Goal: Task Accomplishment & Management: Complete application form

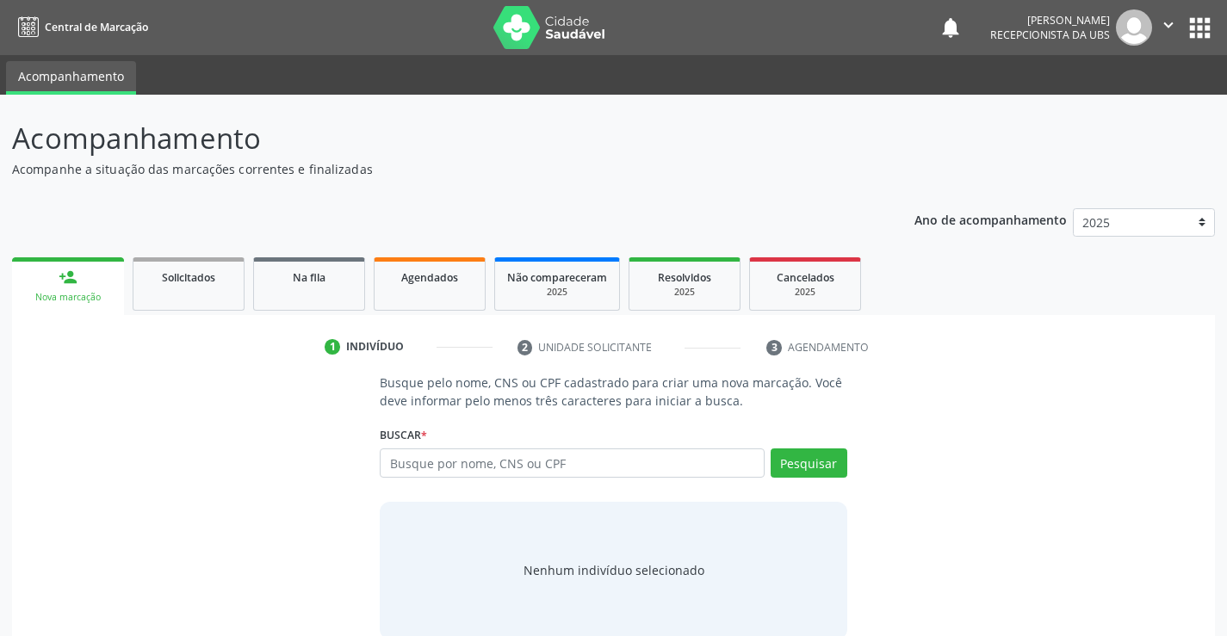
click at [498, 473] on input "text" at bounding box center [572, 462] width 384 height 29
type input "701803264610375"
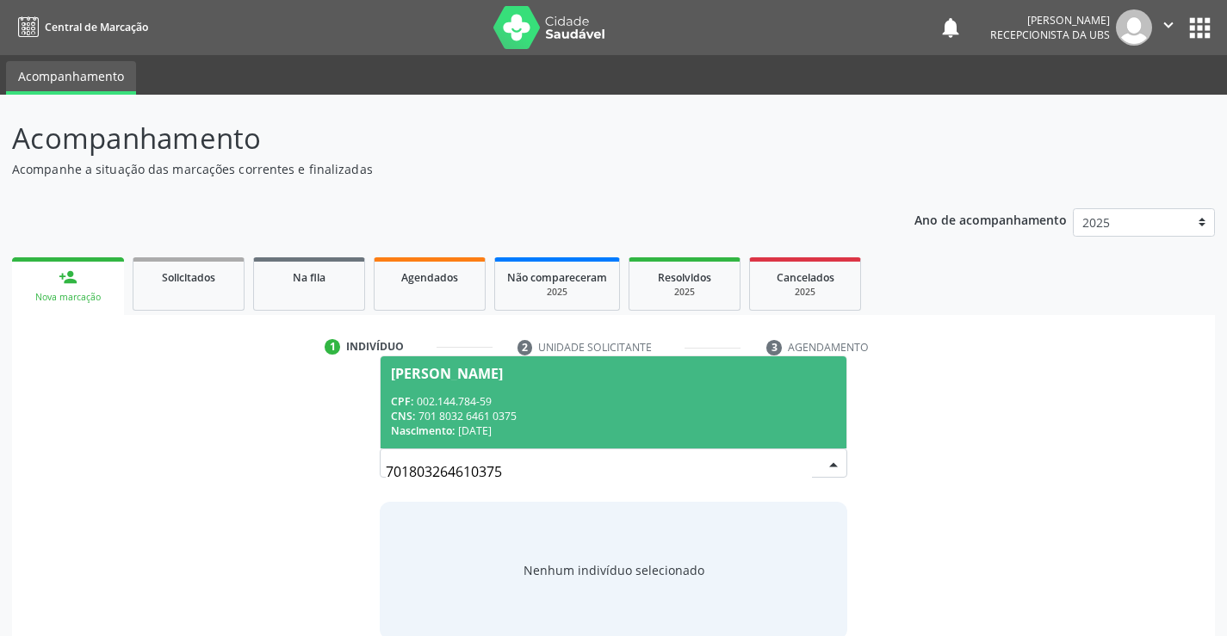
click at [509, 412] on div "CNS: 701 8032 6461 0375" at bounding box center [613, 416] width 444 height 15
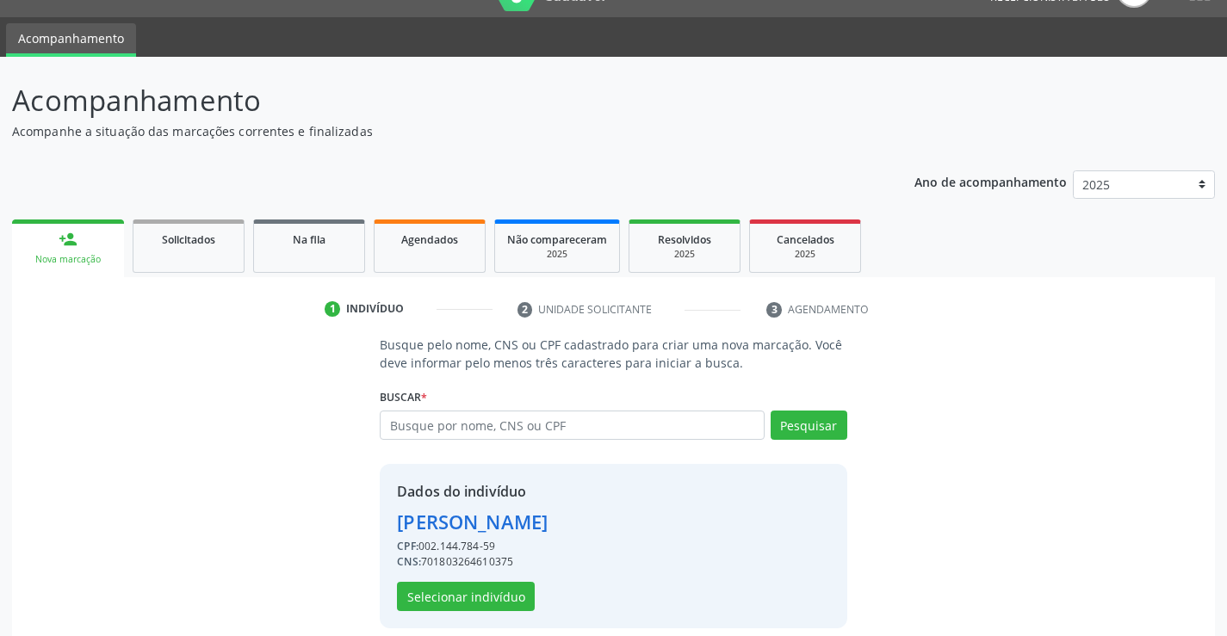
scroll to position [54, 0]
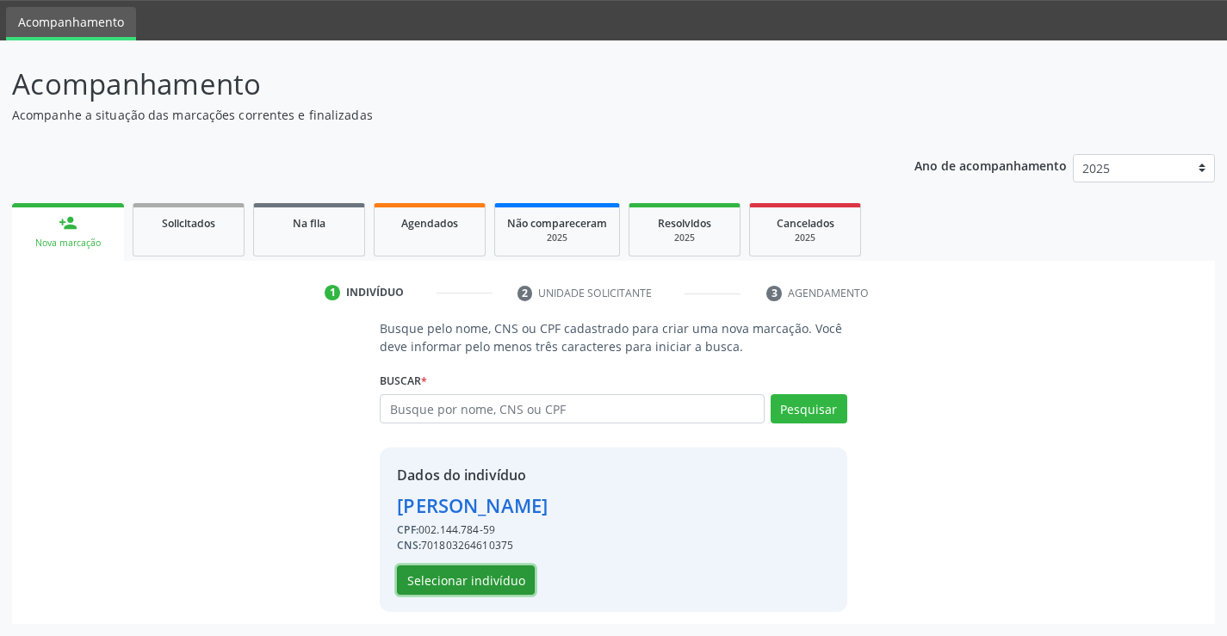
click at [481, 575] on button "Selecionar indivíduo" at bounding box center [466, 580] width 138 height 29
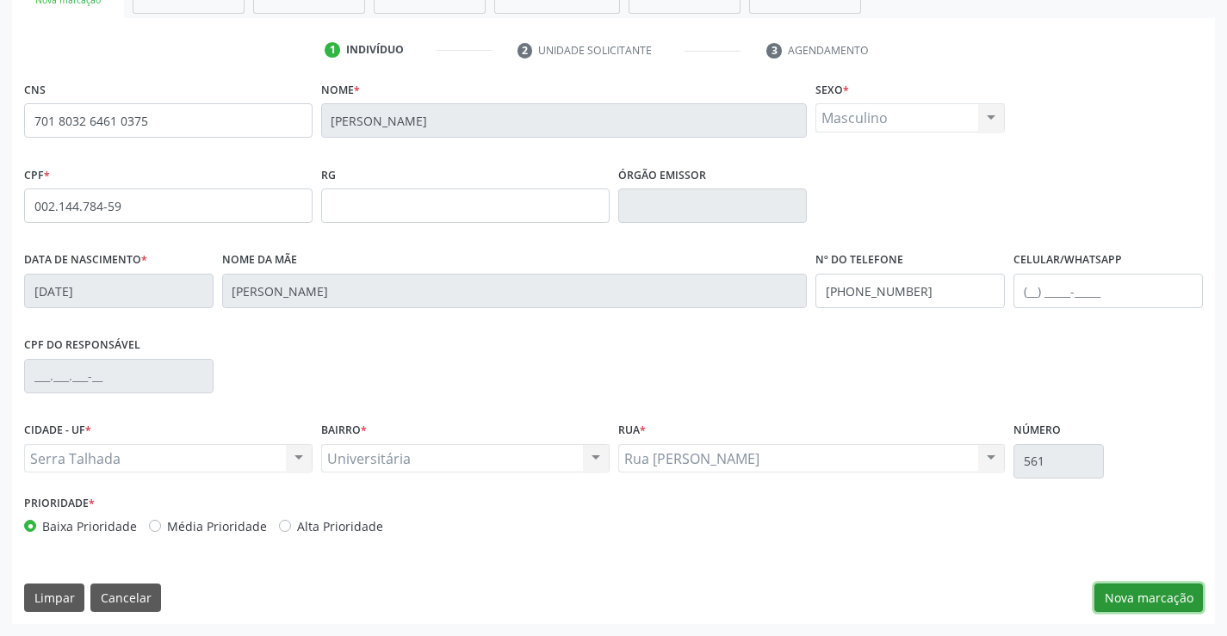
click at [1158, 607] on button "Nova marcação" at bounding box center [1148, 598] width 108 height 29
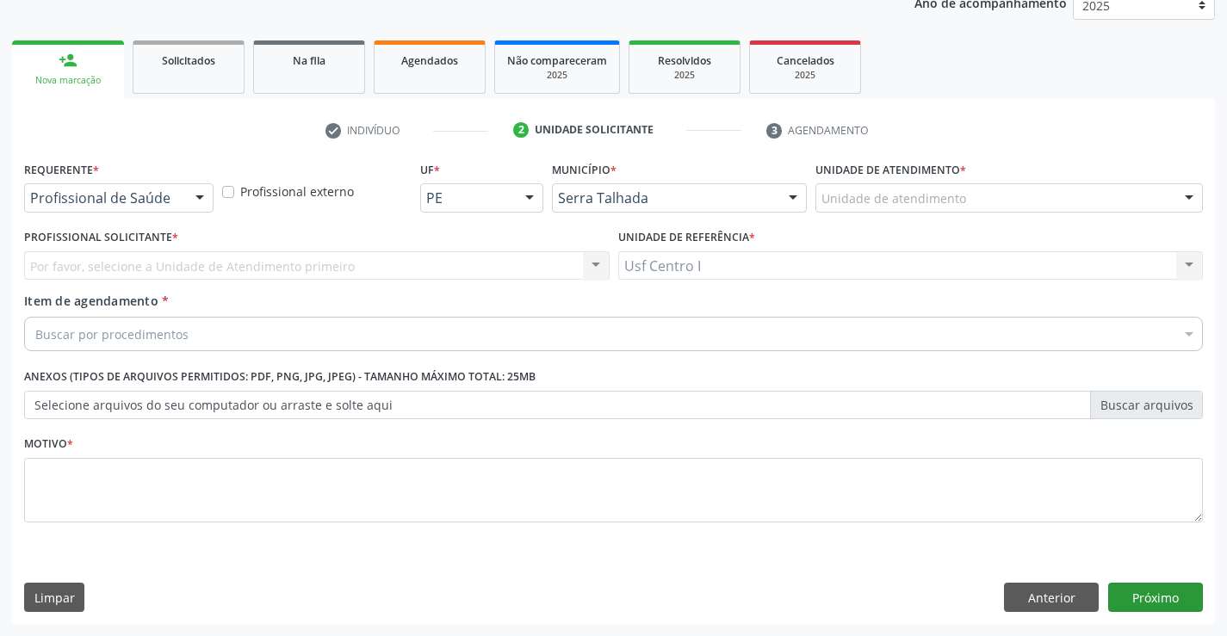
scroll to position [217, 0]
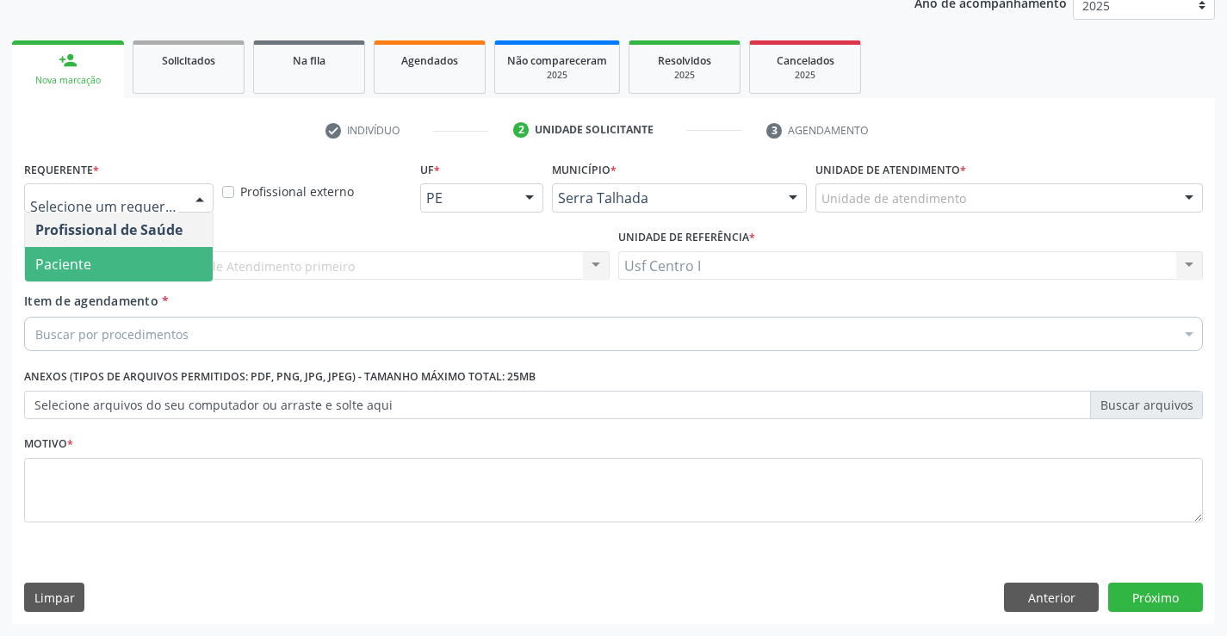
click at [137, 271] on span "Paciente" at bounding box center [119, 264] width 188 height 34
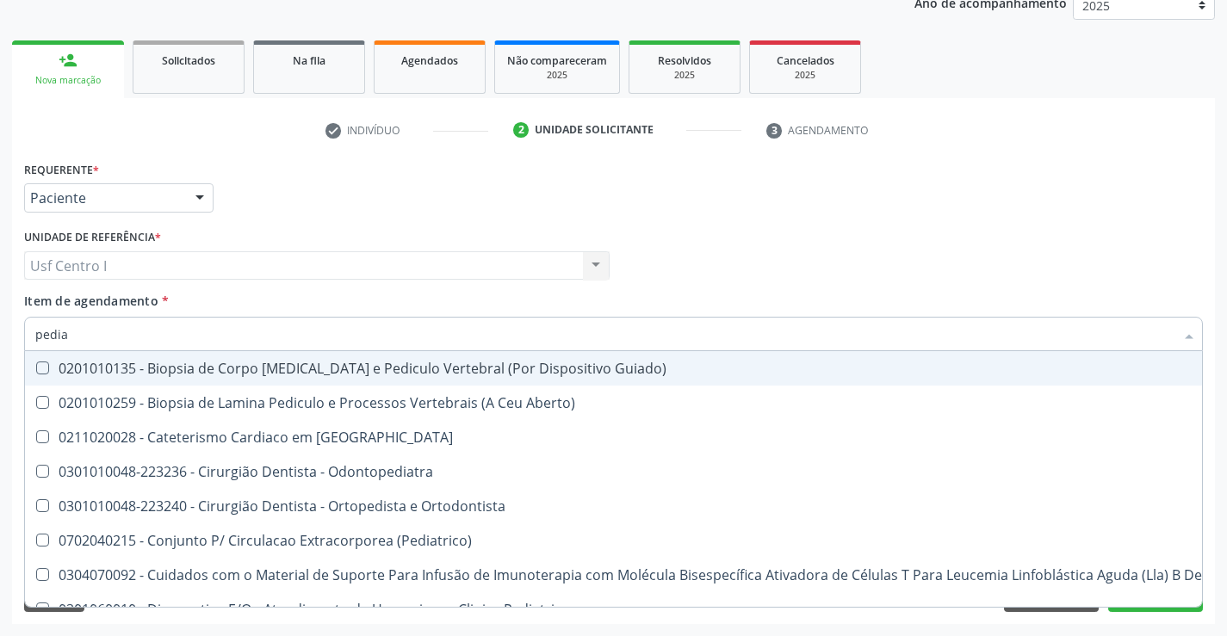
type input "pediat"
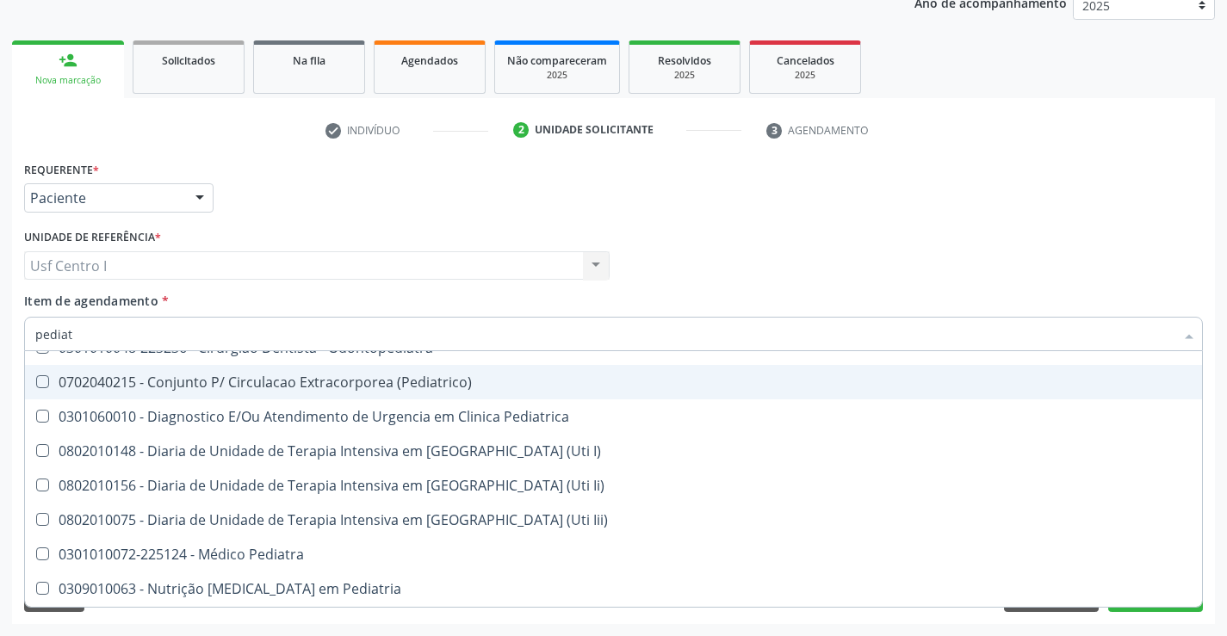
scroll to position [123, 0]
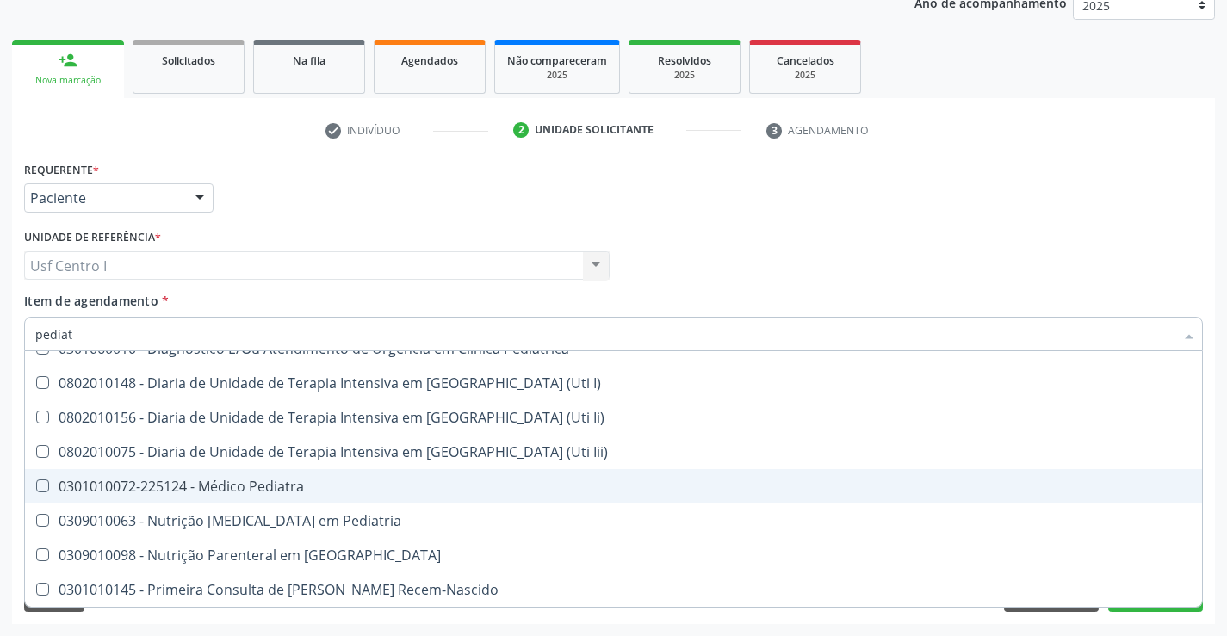
click at [259, 488] on div "0301010072-225124 - Médico Pediatra" at bounding box center [613, 486] width 1156 height 14
checkbox Pediatra "true"
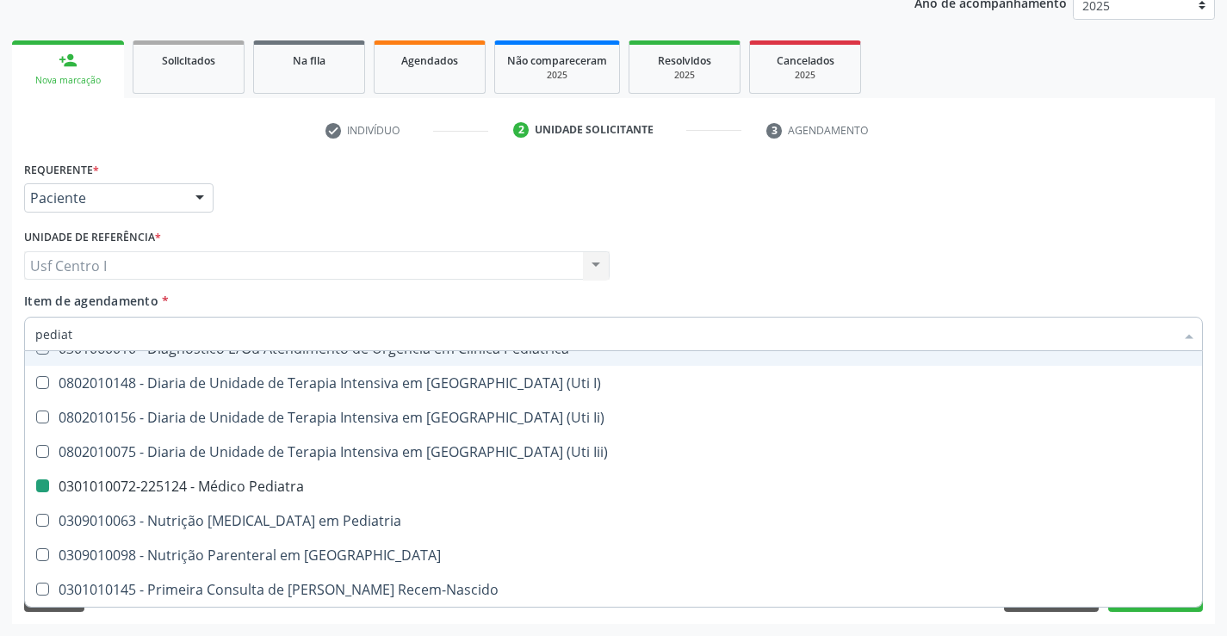
click at [386, 215] on div "Requerente * Paciente Profissional de Saúde Paciente Nenhum resultado encontrad…" at bounding box center [613, 190] width 1187 height 67
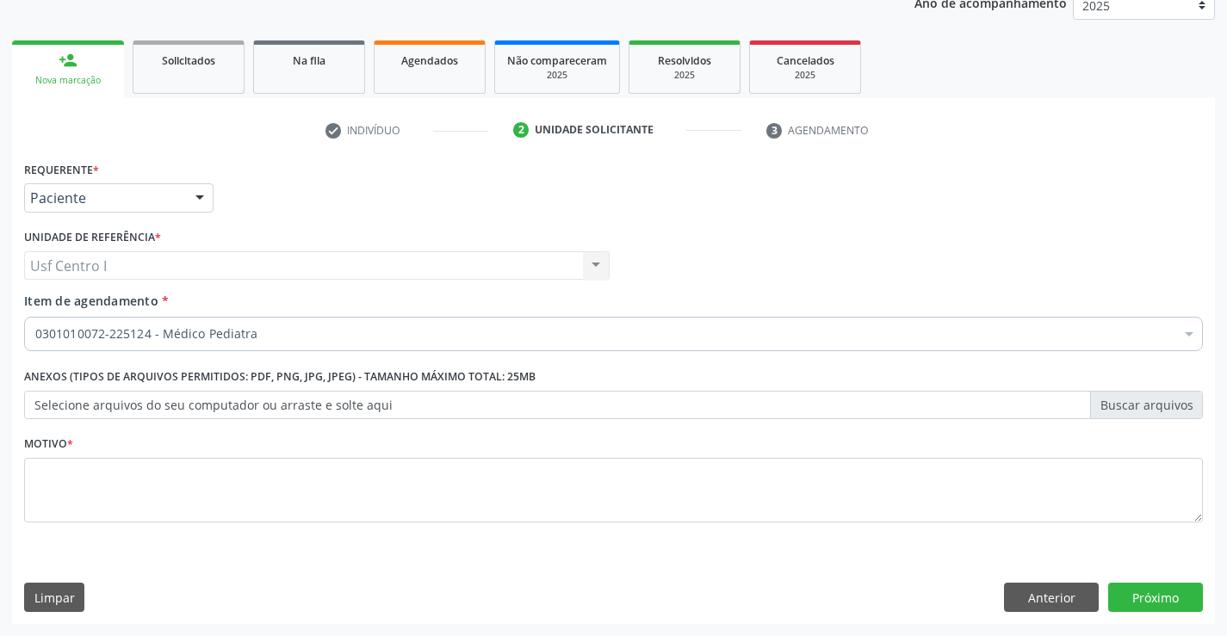
scroll to position [0, 0]
click at [724, 498] on textarea at bounding box center [613, 490] width 1178 height 65
type textarea ";"
click at [1179, 599] on button "Próximo" at bounding box center [1155, 597] width 95 height 29
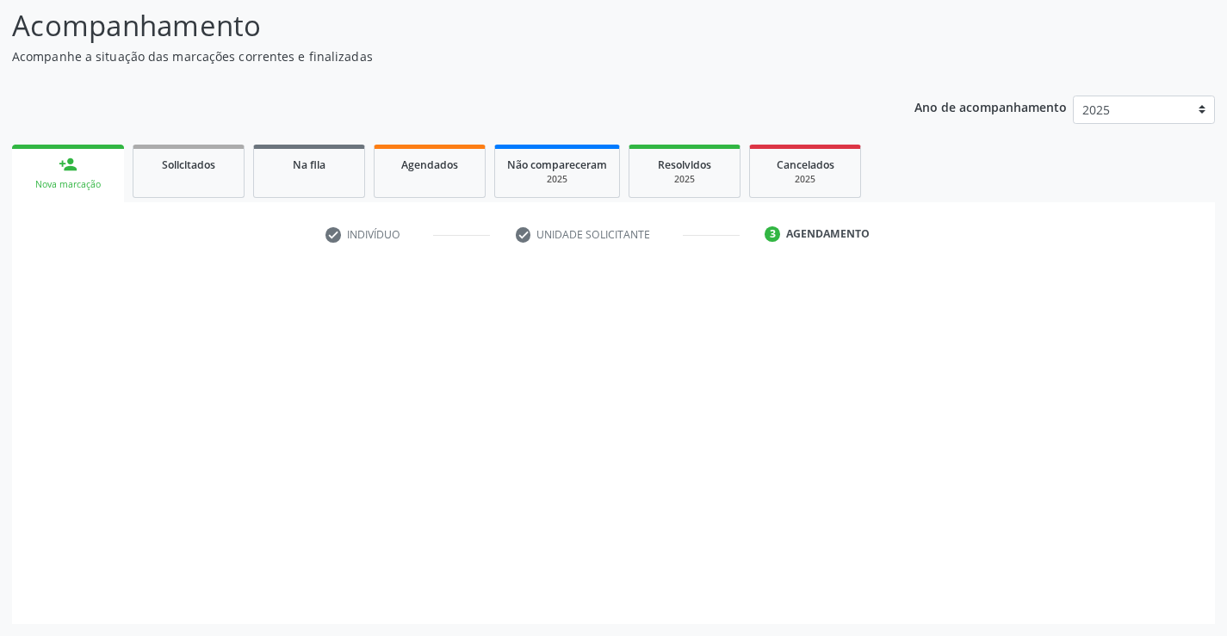
scroll to position [113, 0]
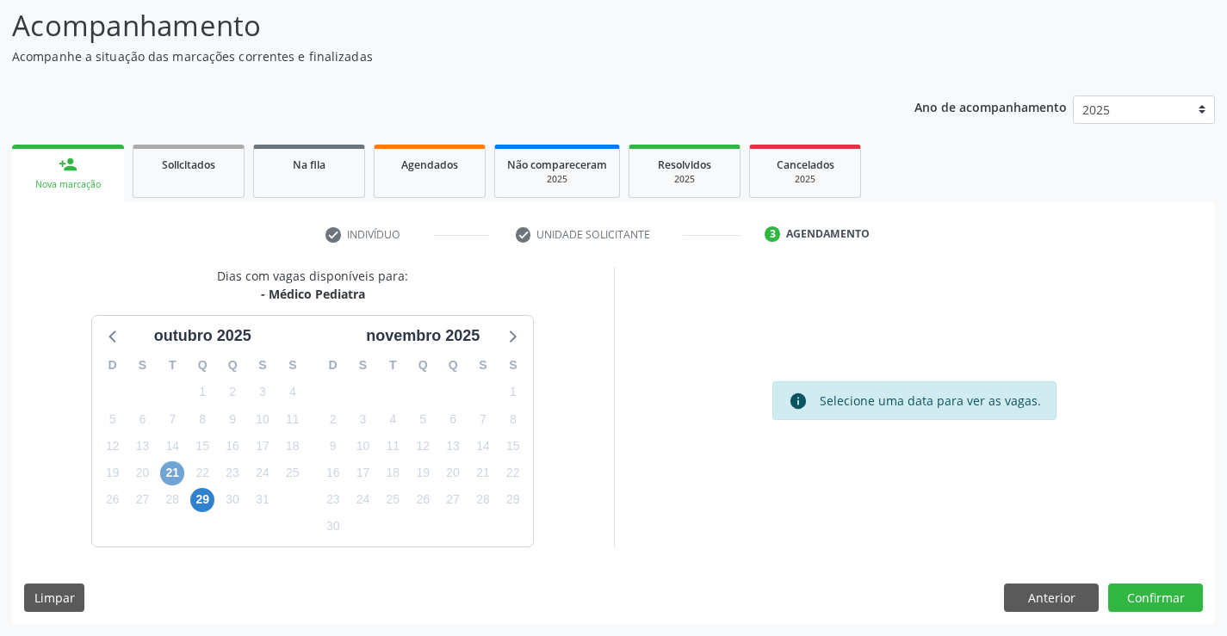
click at [170, 470] on span "21" at bounding box center [172, 473] width 24 height 24
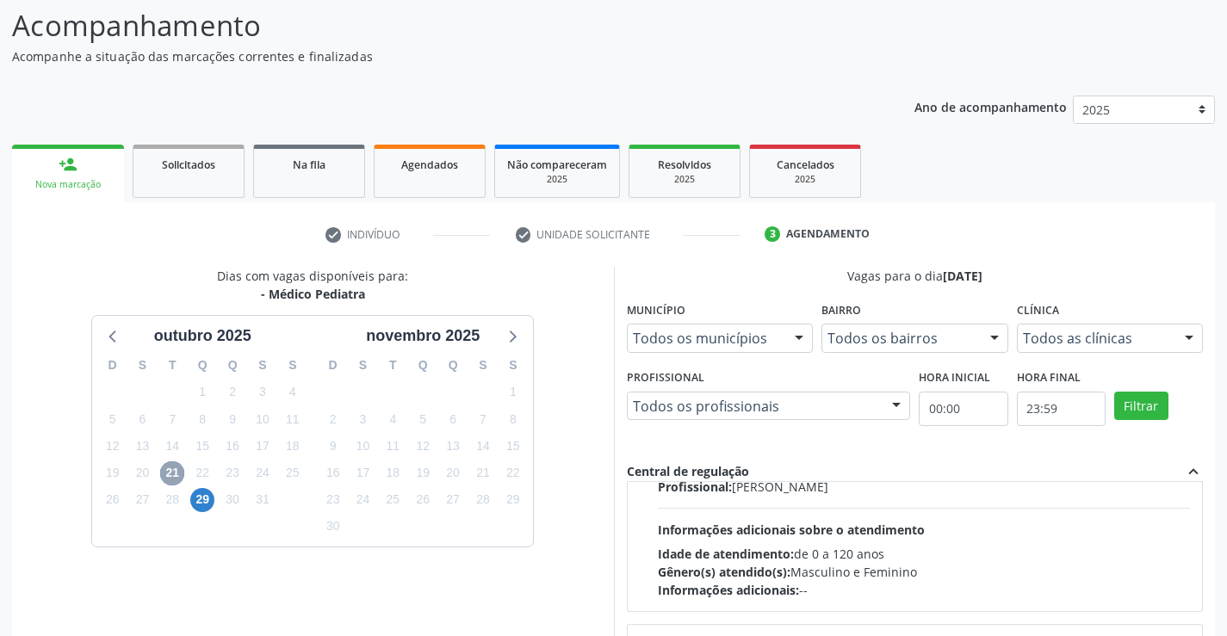
scroll to position [86, 0]
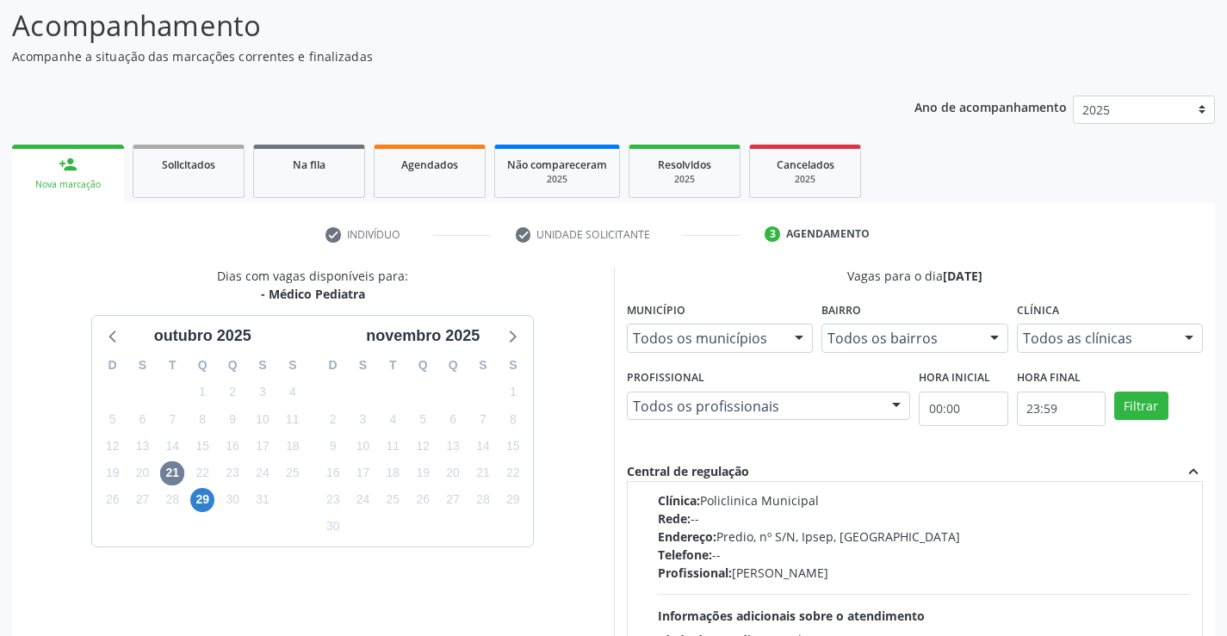
click at [774, 562] on div "Telefone: --" at bounding box center [924, 555] width 533 height 18
click at [652, 436] on input "Ordem de chegada Consumidos: 10 / 15 Horário: 10:00 Clínica: Policlinica Munici…" at bounding box center [646, 428] width 12 height 15
radio input "true"
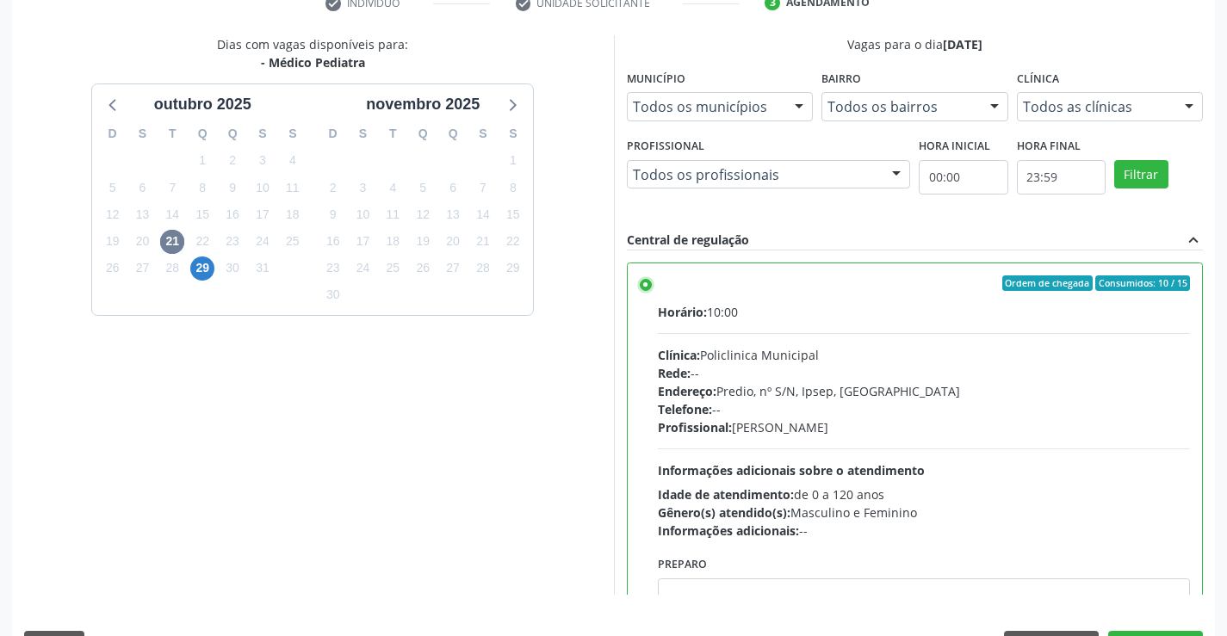
scroll to position [362, 0]
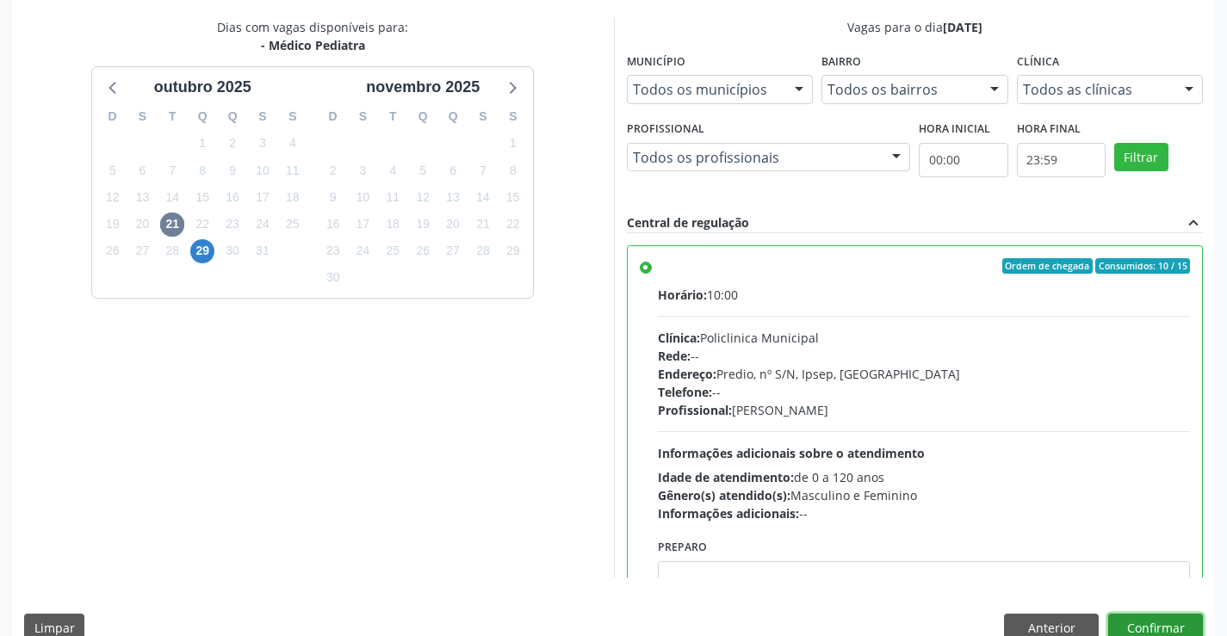
click at [1164, 620] on button "Confirmar" at bounding box center [1155, 628] width 95 height 29
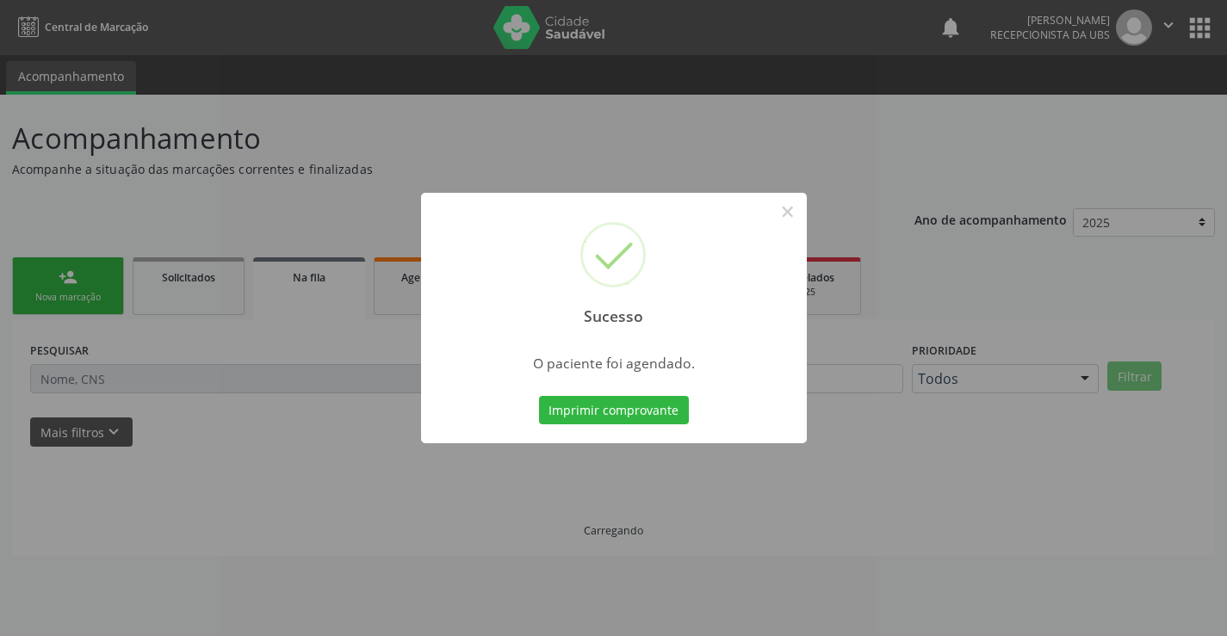
scroll to position [0, 0]
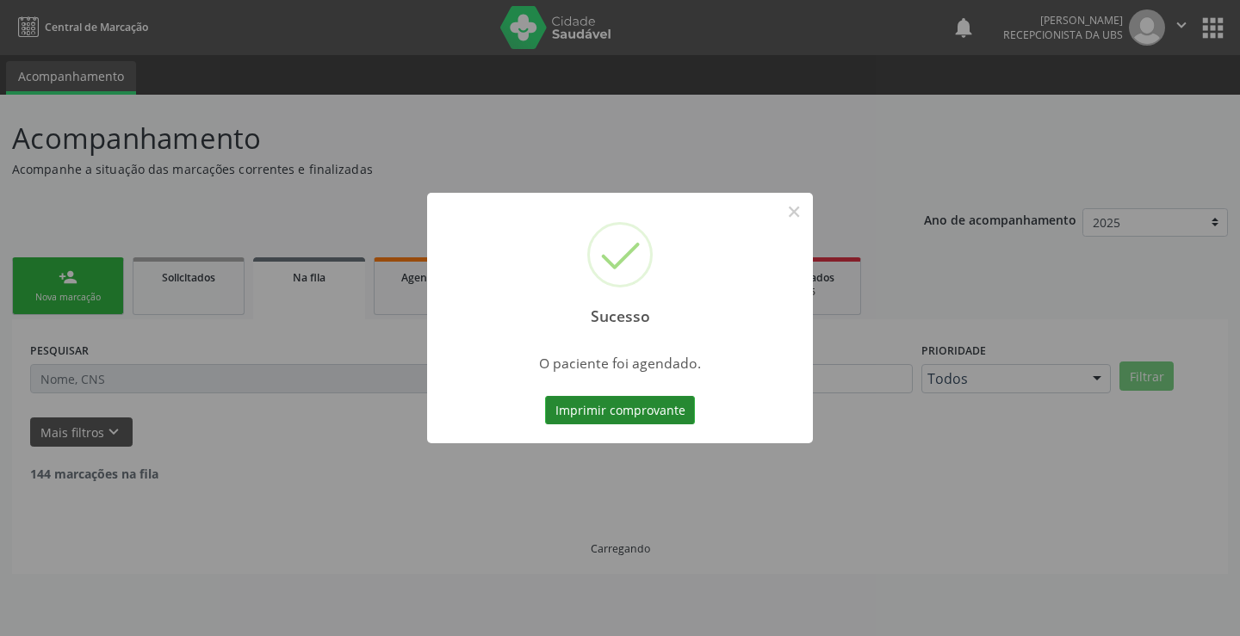
click at [668, 419] on button "Imprimir comprovante" at bounding box center [620, 410] width 150 height 29
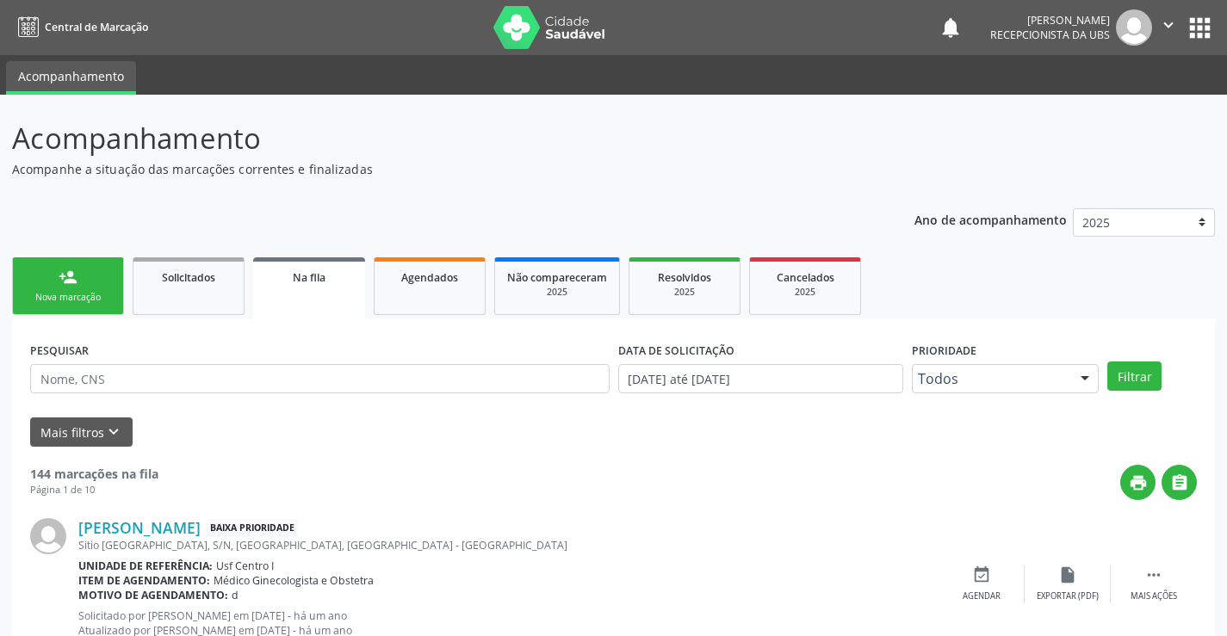
click at [83, 276] on link "person_add Nova marcação" at bounding box center [68, 286] width 112 height 58
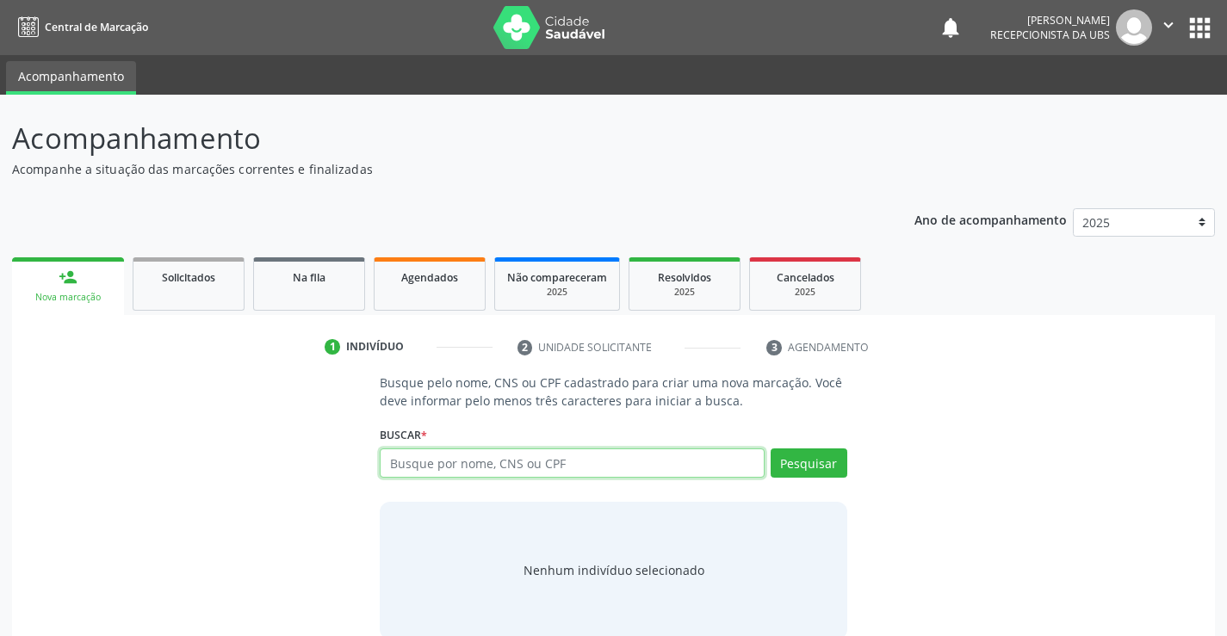
click at [404, 469] on input "text" at bounding box center [572, 462] width 384 height 29
type input "705003251215154"
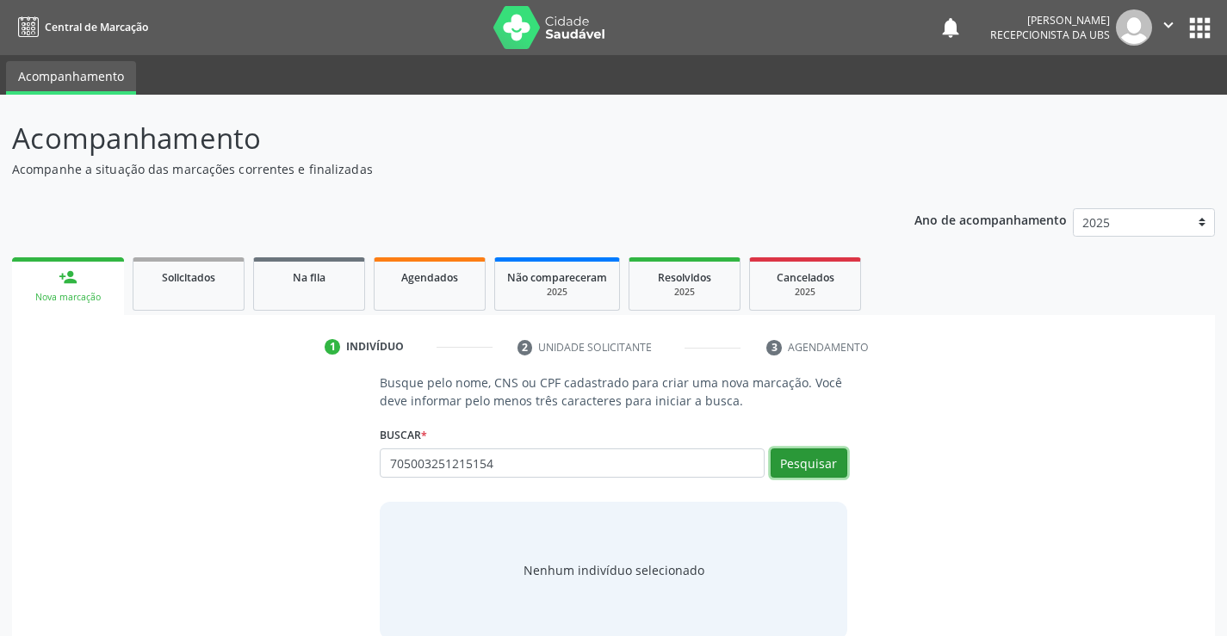
click at [807, 467] on button "Pesquisar" at bounding box center [808, 462] width 77 height 29
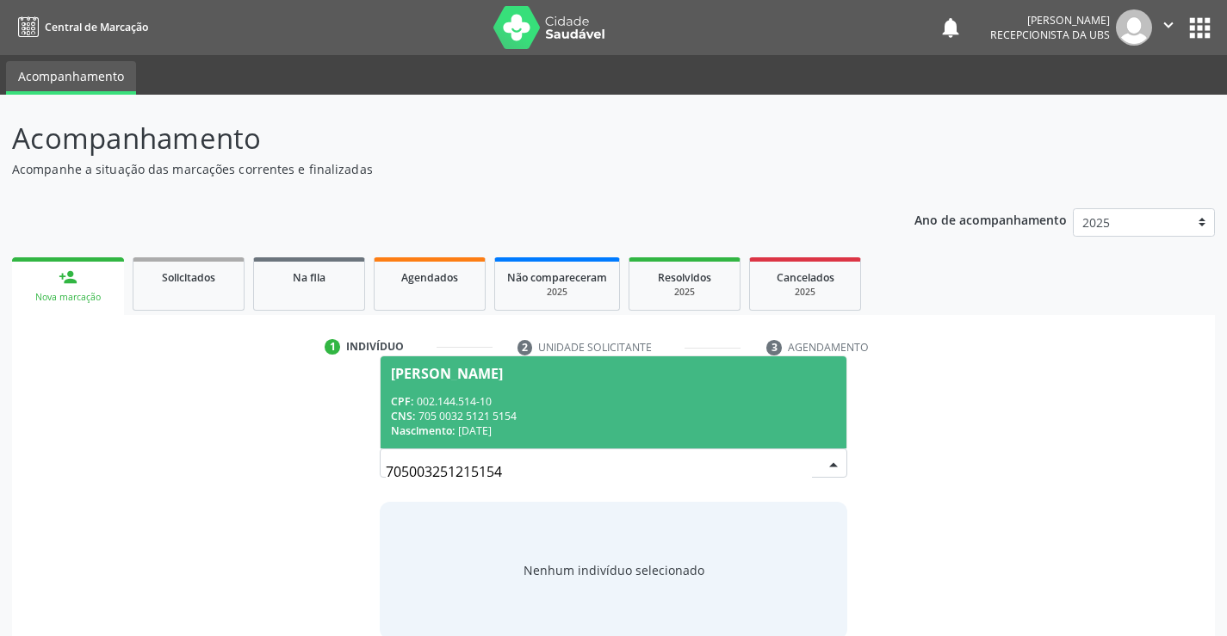
click at [613, 401] on div "CPF: 002.144.514-10" at bounding box center [613, 401] width 444 height 15
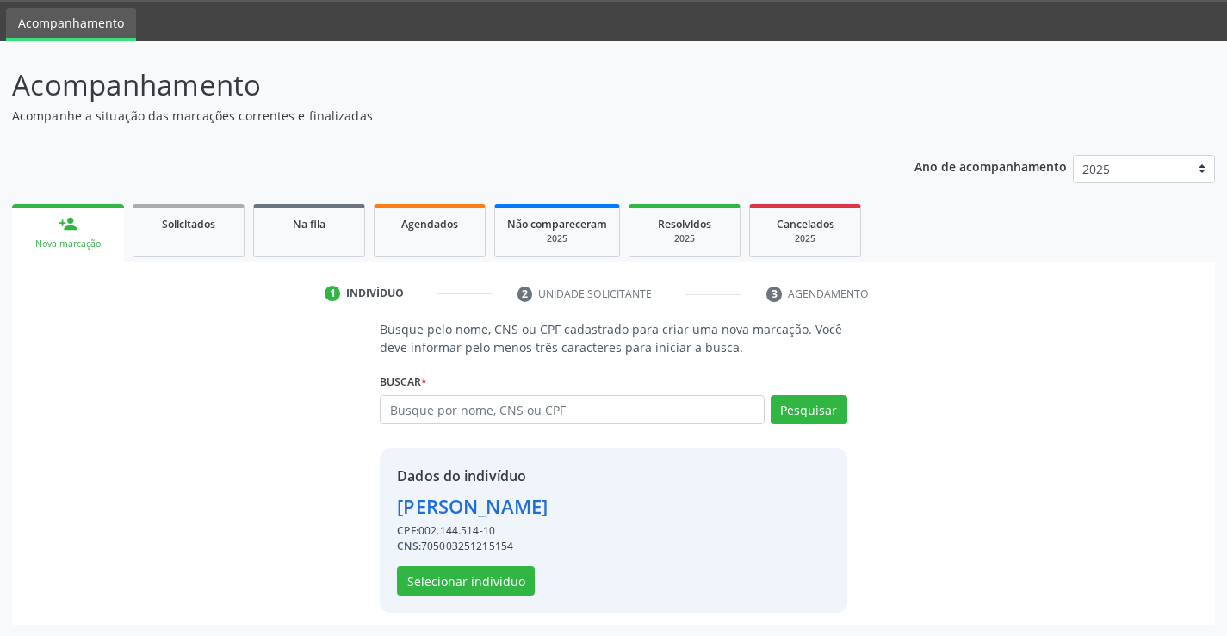
scroll to position [54, 0]
click at [486, 585] on button "Selecionar indivíduo" at bounding box center [466, 580] width 138 height 29
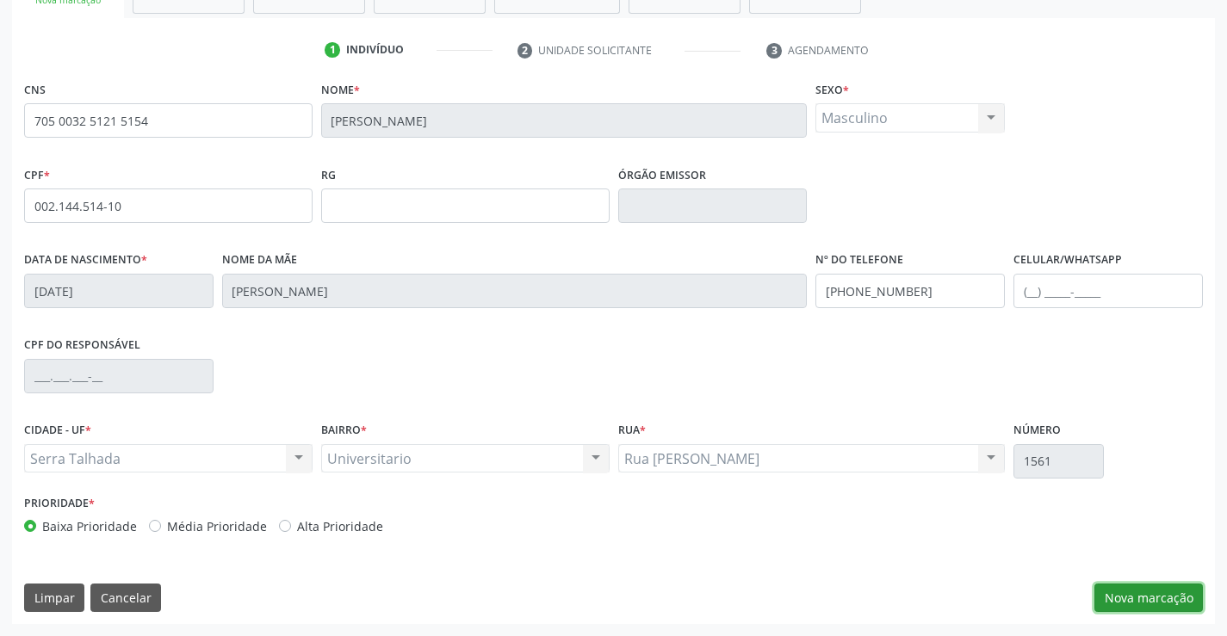
click at [1140, 607] on button "Nova marcação" at bounding box center [1148, 598] width 108 height 29
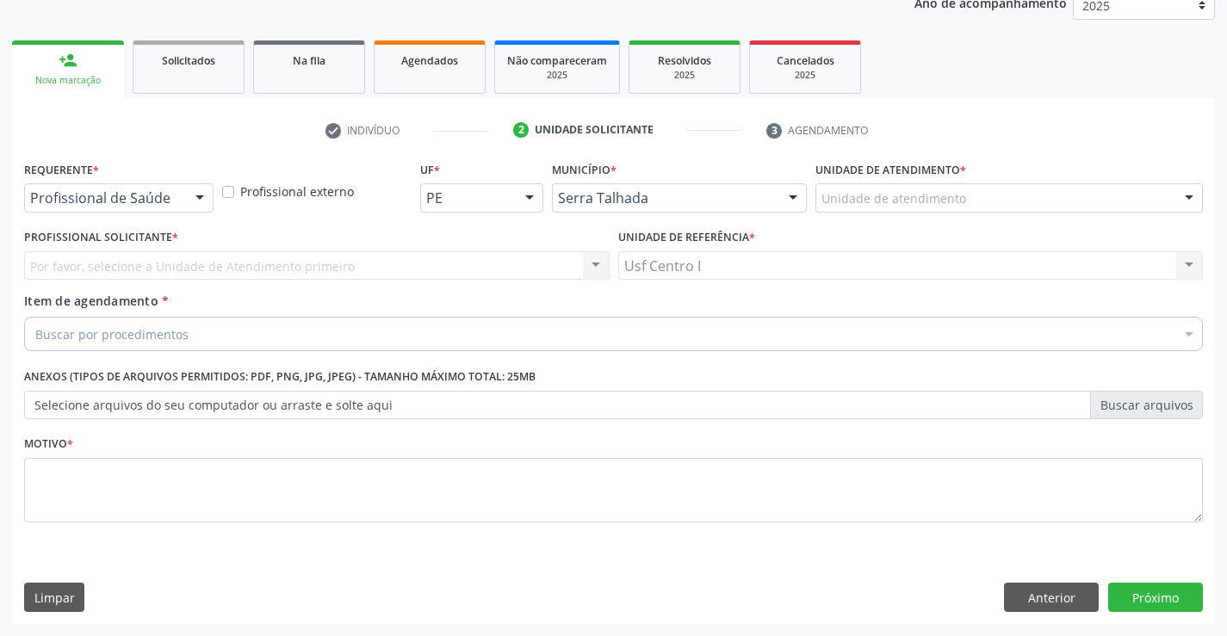
scroll to position [217, 0]
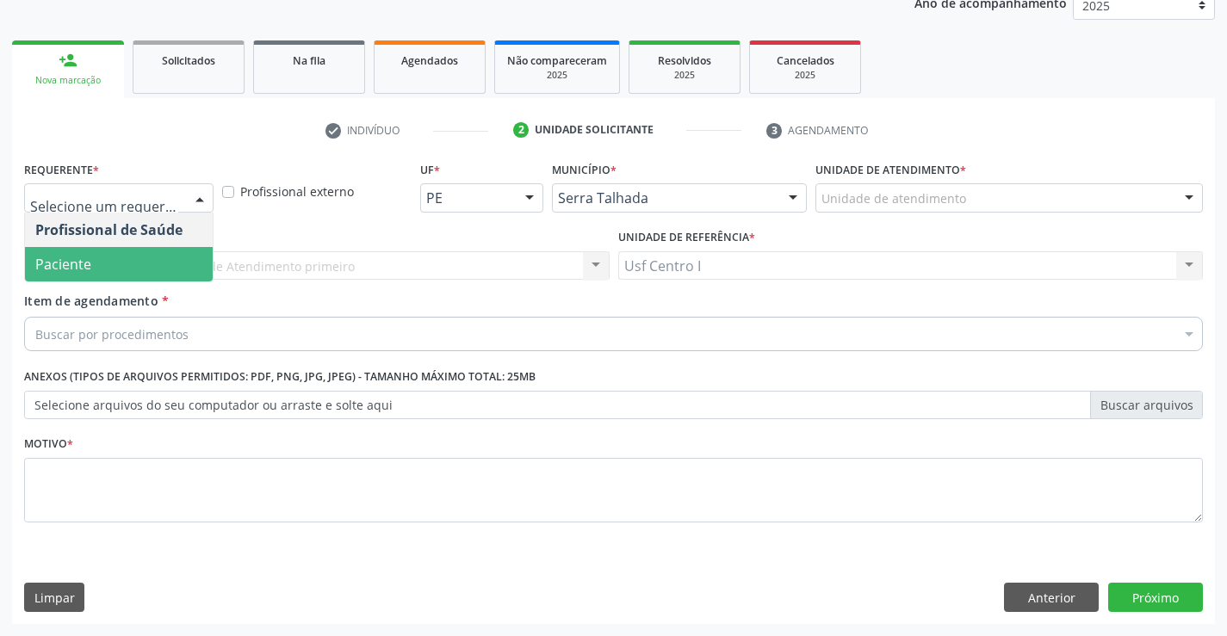
click at [117, 261] on span "Paciente" at bounding box center [119, 264] width 188 height 34
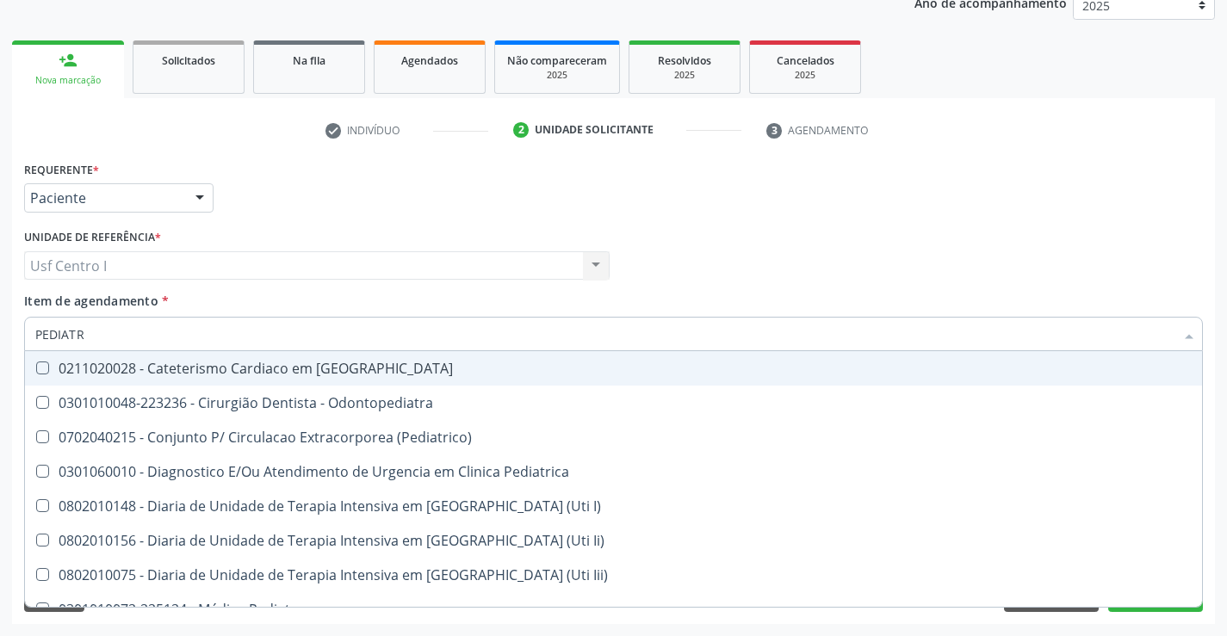
type input "PEDIATRA"
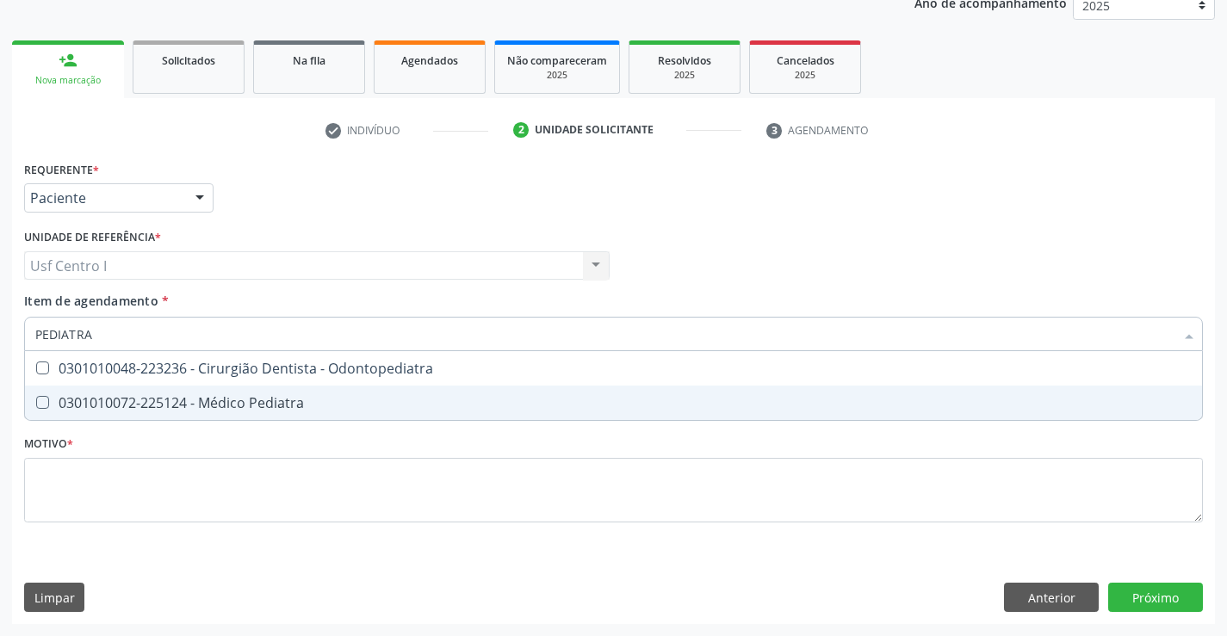
click at [224, 388] on span "0301010072-225124 - Médico Pediatra" at bounding box center [613, 403] width 1177 height 34
checkbox Pediatra "true"
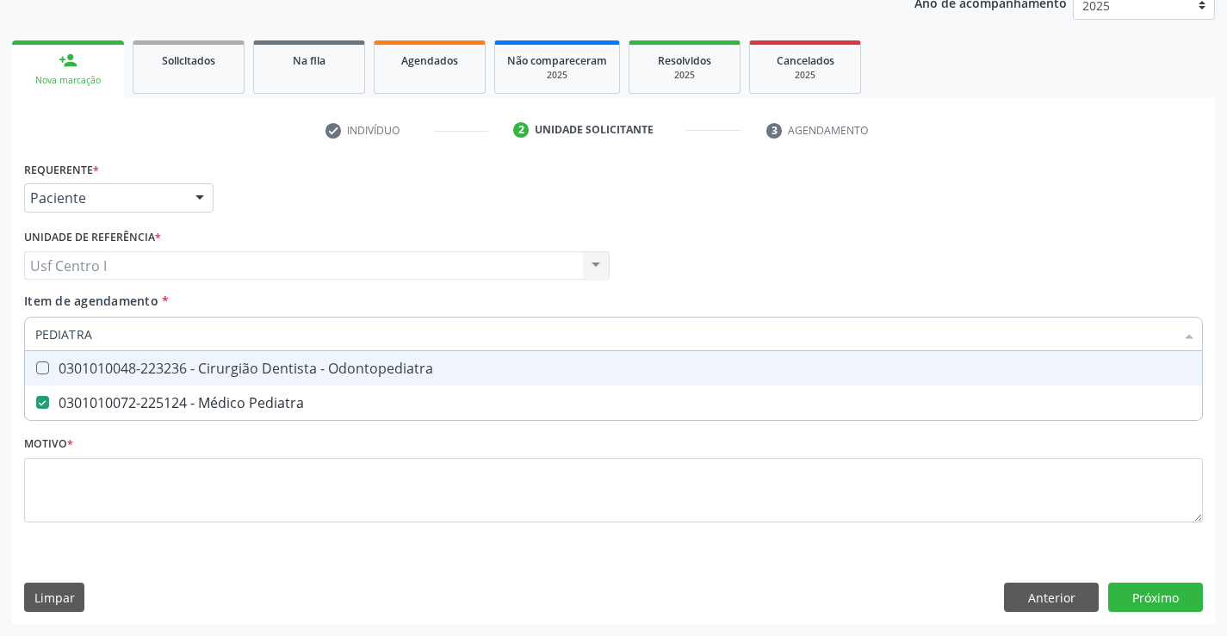
click at [467, 184] on div "Requerente * Paciente Profissional de Saúde Paciente Nenhum resultado encontrad…" at bounding box center [613, 190] width 1187 height 67
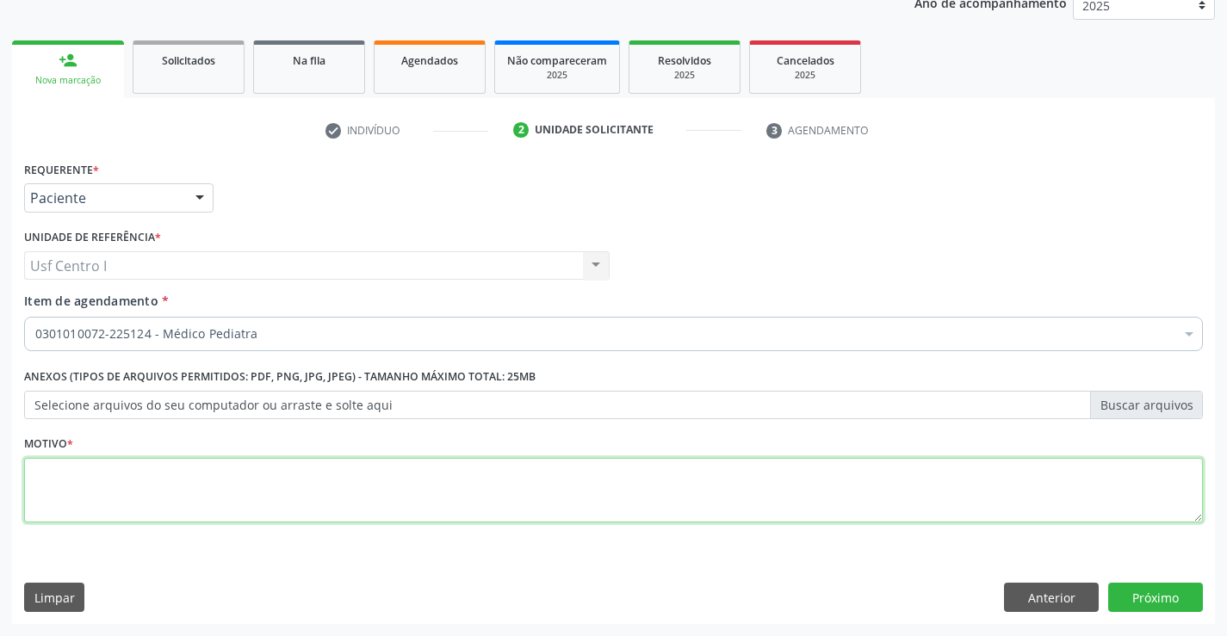
click at [621, 510] on textarea at bounding box center [613, 490] width 1178 height 65
type textarea "."
click at [1186, 590] on button "Próximo" at bounding box center [1155, 597] width 95 height 29
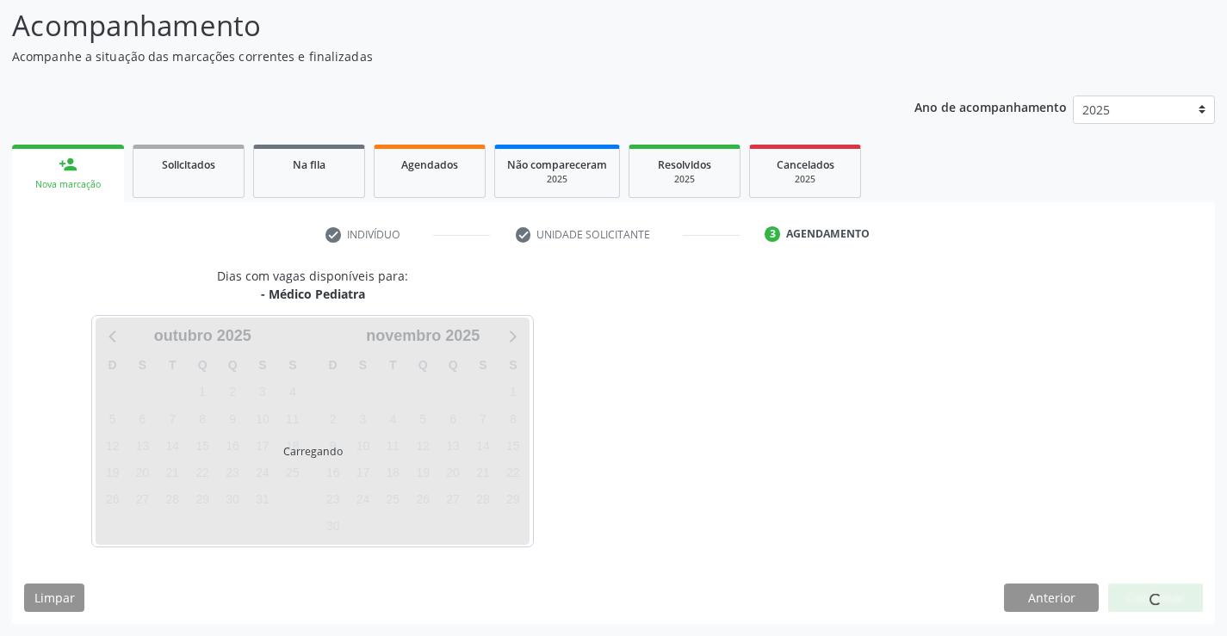
scroll to position [113, 0]
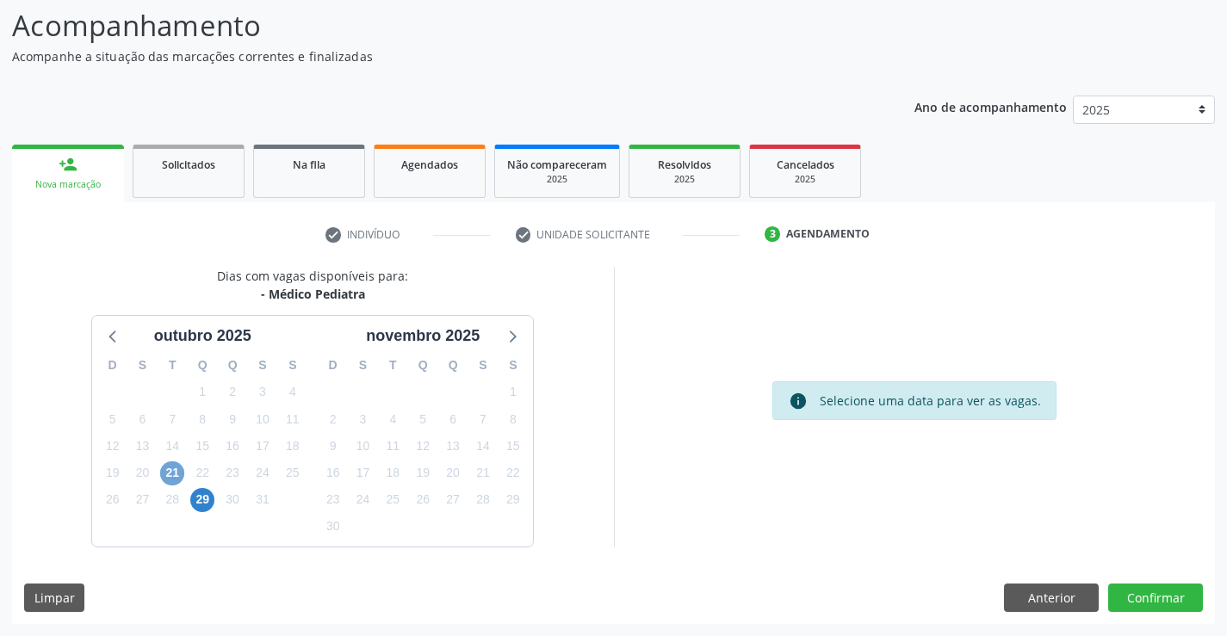
click at [171, 475] on span "21" at bounding box center [172, 473] width 24 height 24
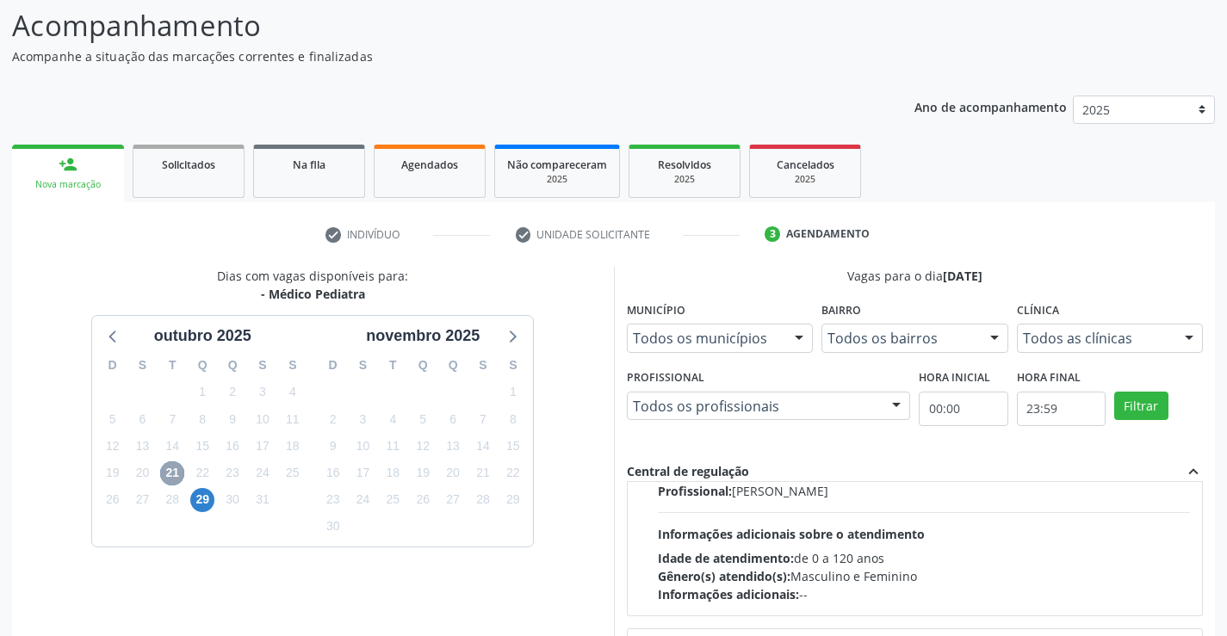
scroll to position [172, 0]
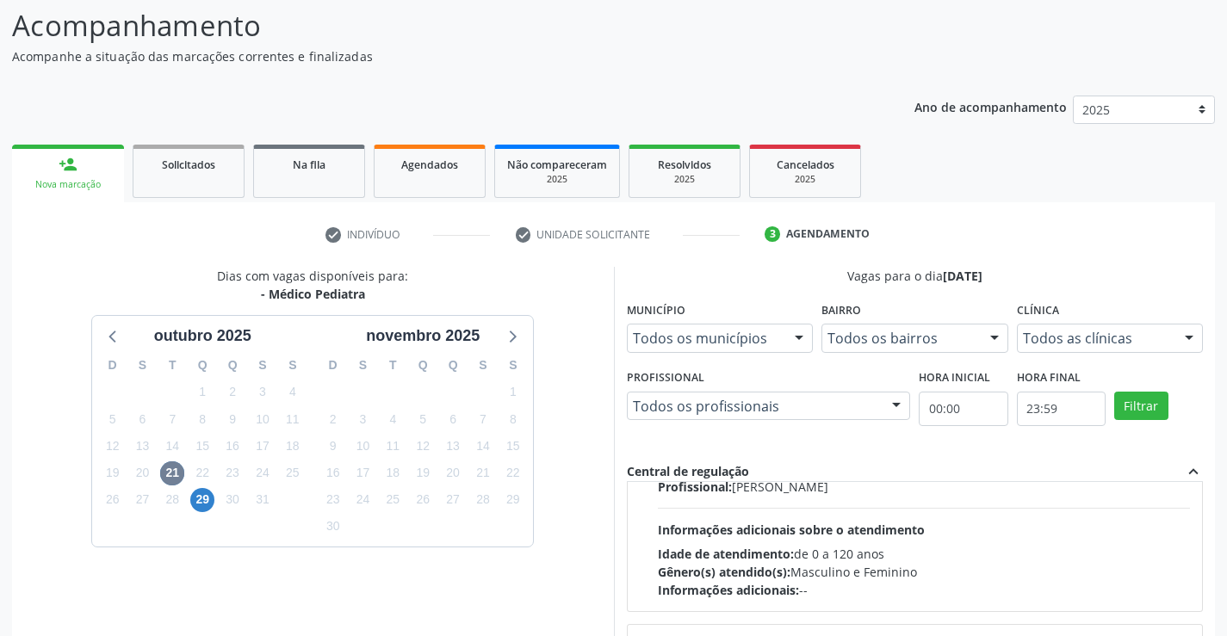
click at [754, 514] on div "Horário: 10:00 Clínica: Policlinica Municipal Rede: -- Endereço: Predio, nº S/N…" at bounding box center [924, 480] width 533 height 237
click at [652, 350] on input "Ordem de chegada Consumidos: 11 / 15 Horário: 10:00 Clínica: Policlinica Munici…" at bounding box center [646, 342] width 12 height 15
radio input "true"
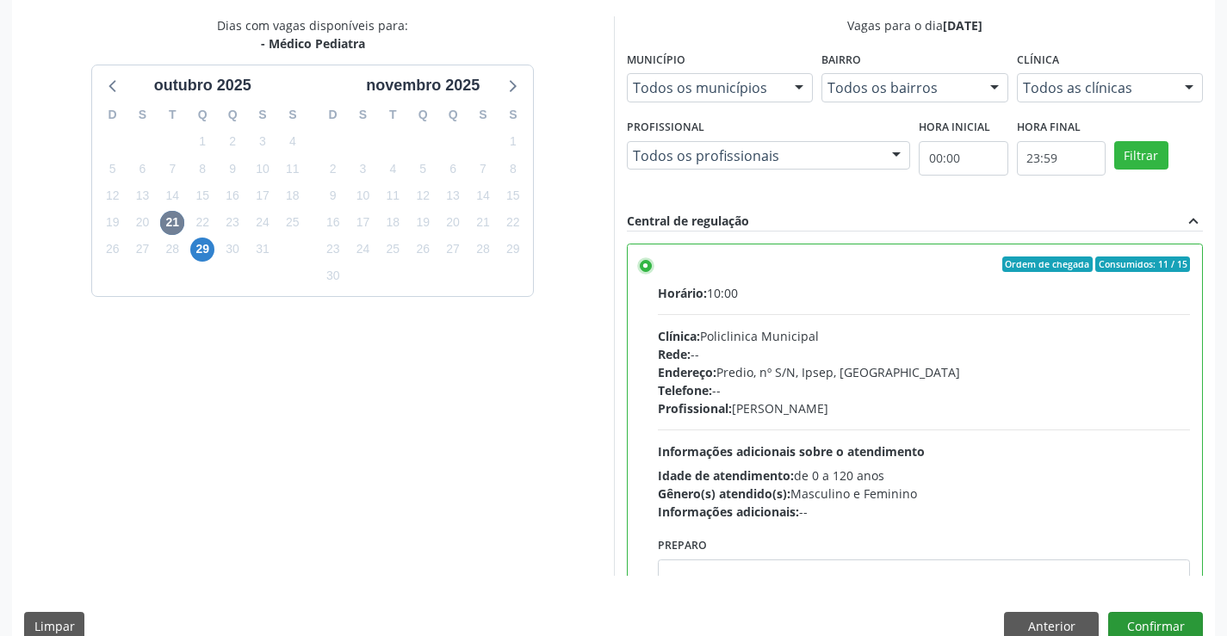
scroll to position [384, 0]
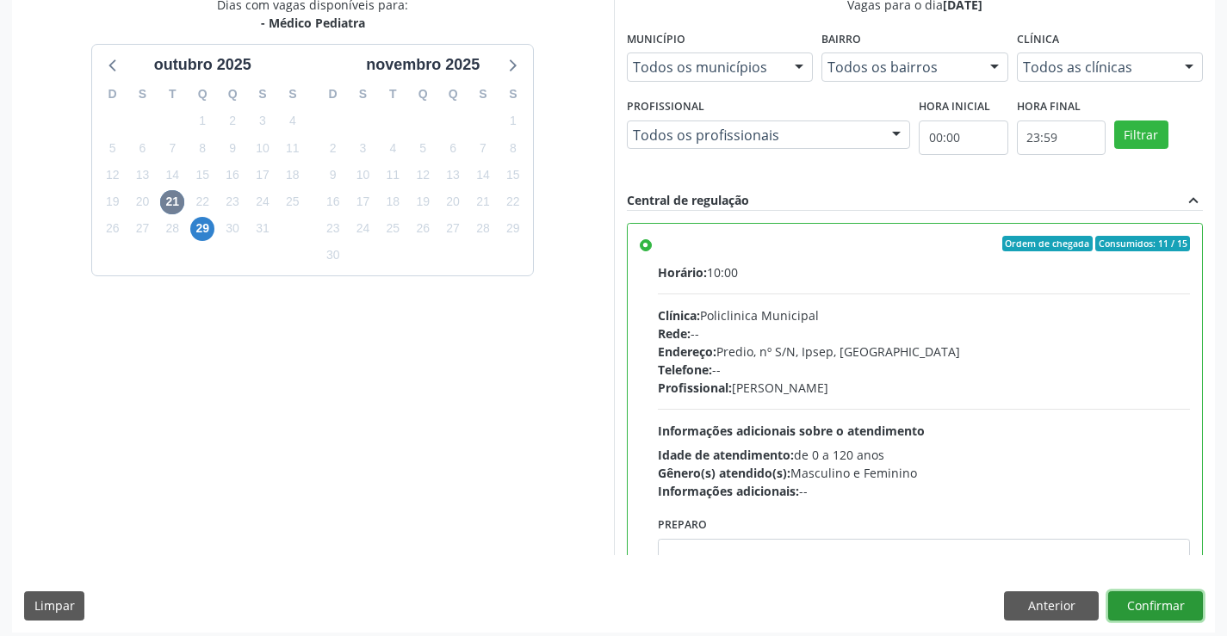
click at [1144, 603] on button "Confirmar" at bounding box center [1155, 605] width 95 height 29
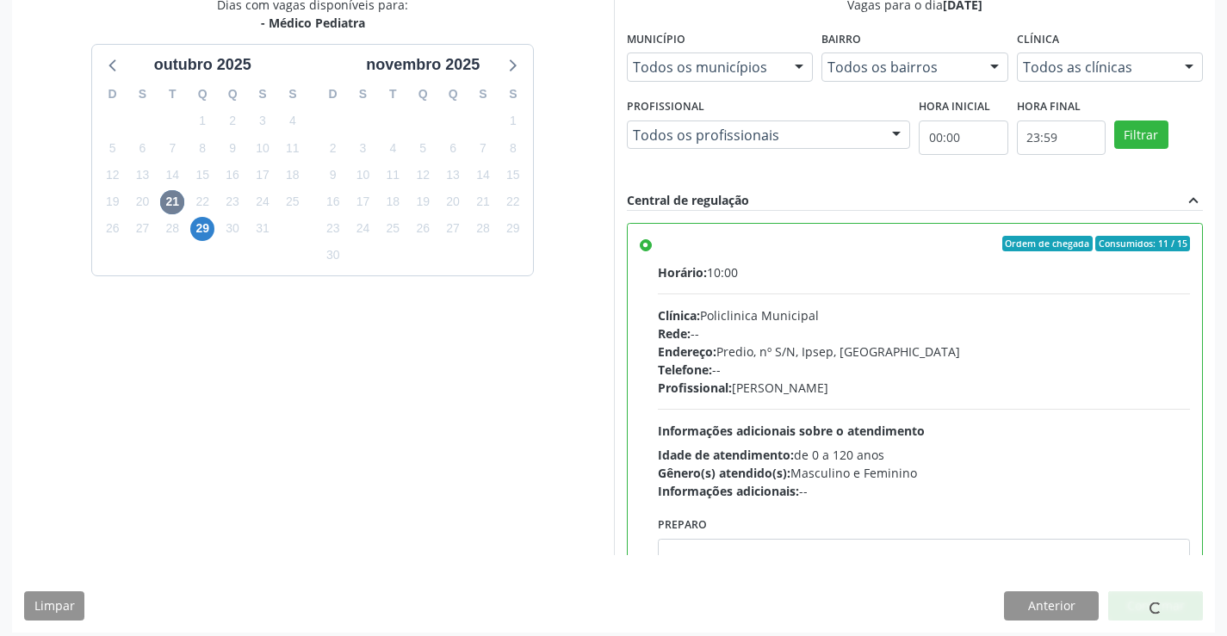
scroll to position [0, 0]
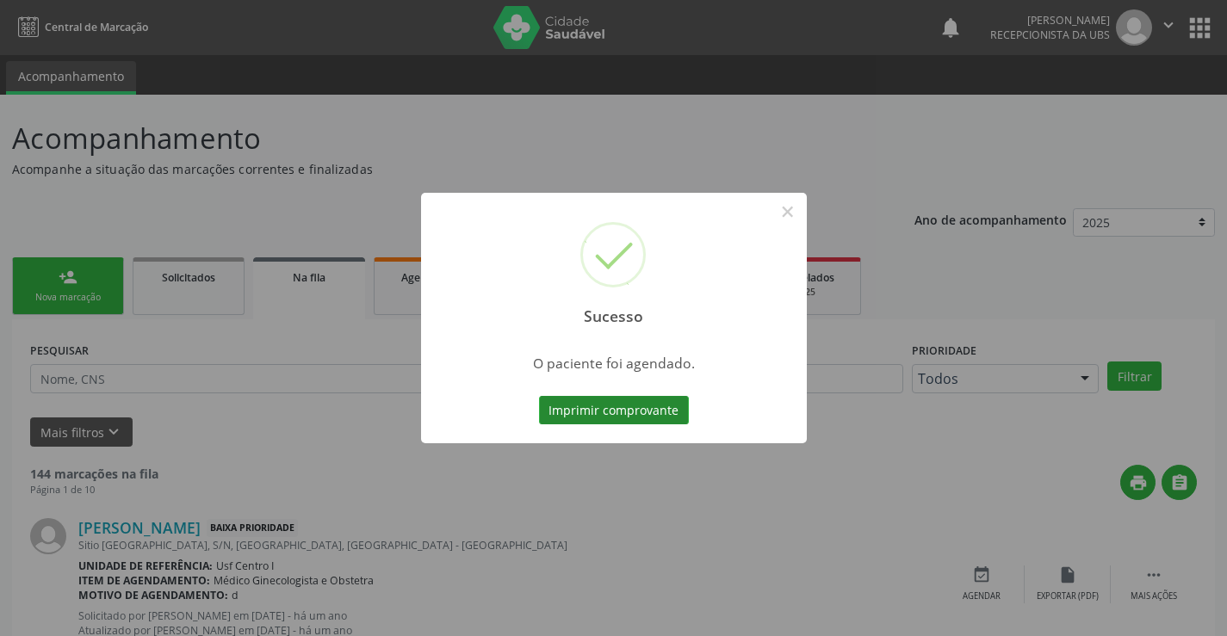
click at [644, 403] on button "Imprimir comprovante" at bounding box center [614, 410] width 150 height 29
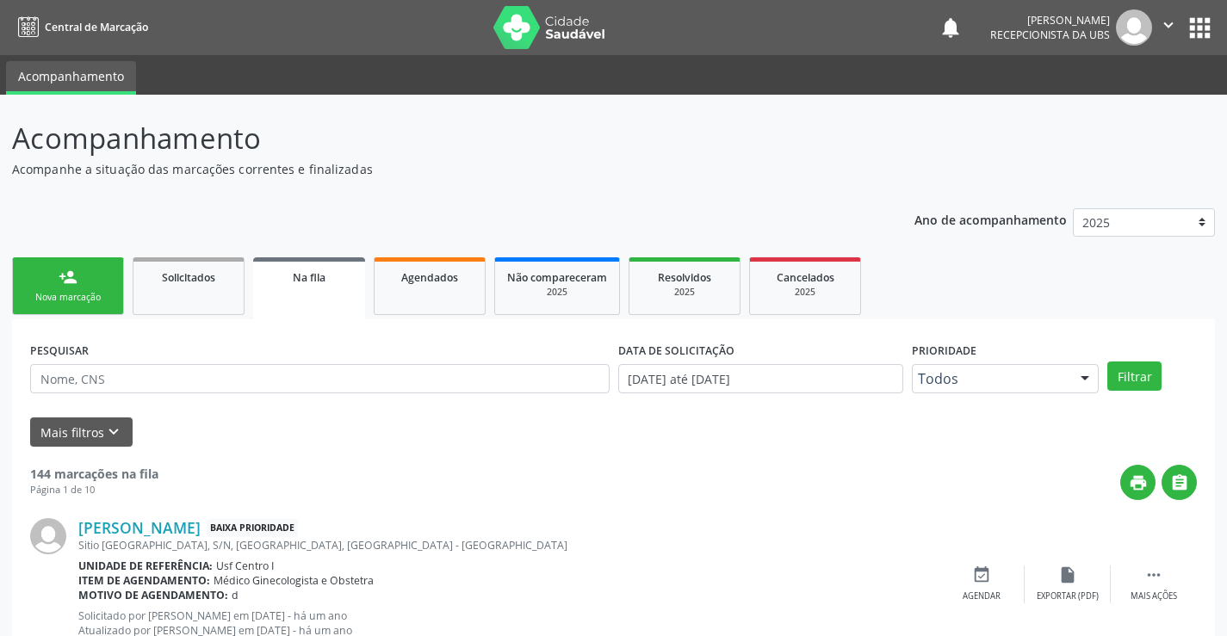
click at [94, 284] on link "person_add Nova marcação" at bounding box center [68, 286] width 112 height 58
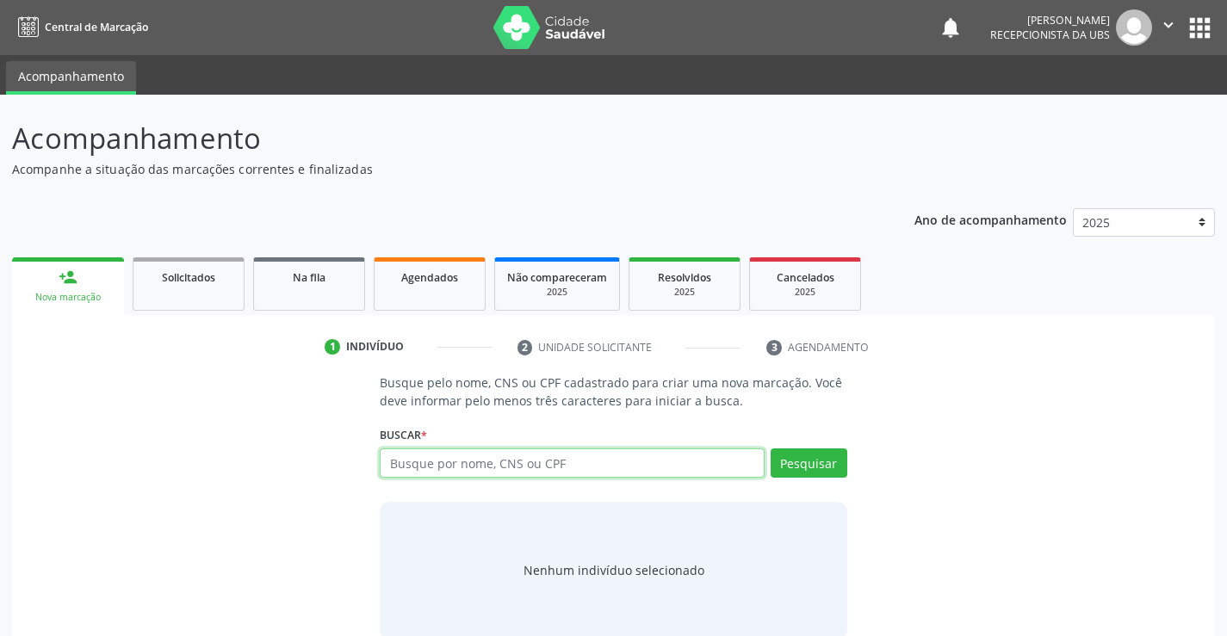
click at [604, 457] on input "text" at bounding box center [572, 462] width 384 height 29
type input "708604563068289"
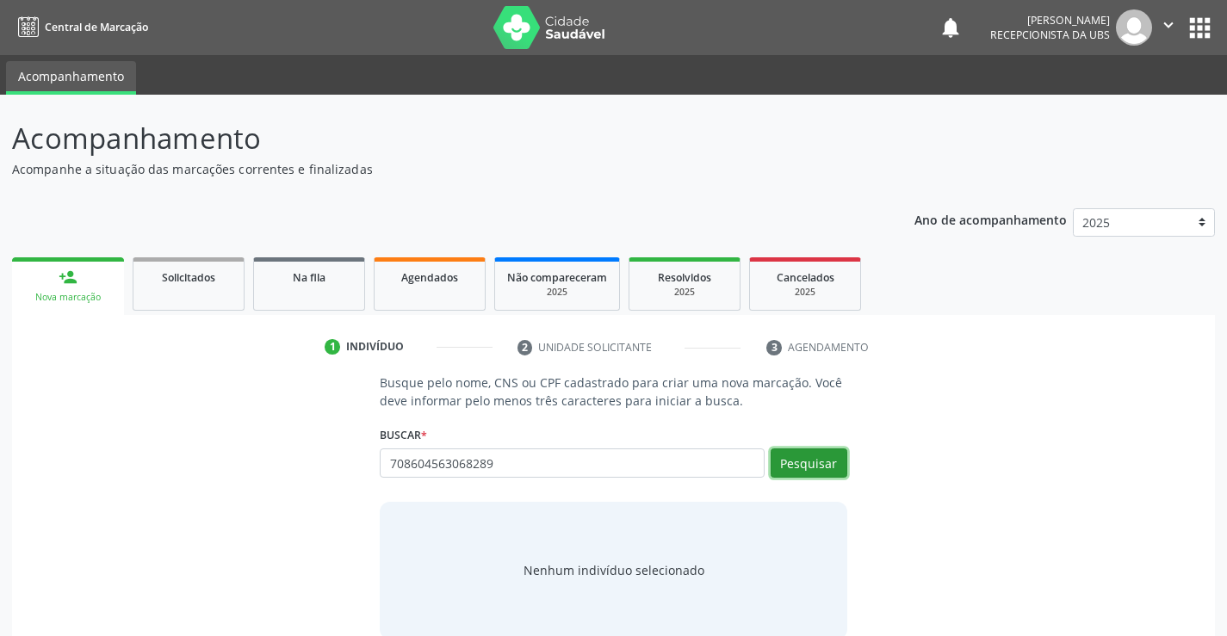
click at [825, 456] on button "Pesquisar" at bounding box center [808, 462] width 77 height 29
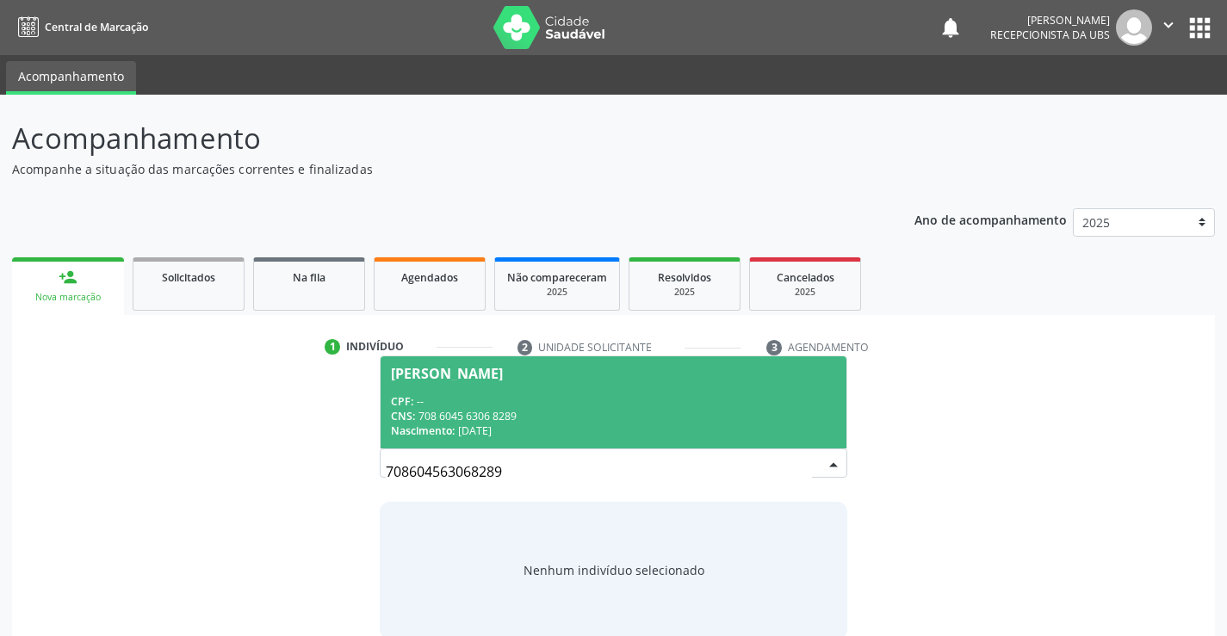
click at [516, 423] on div "CNS: 708 6045 6306 8289" at bounding box center [613, 416] width 444 height 15
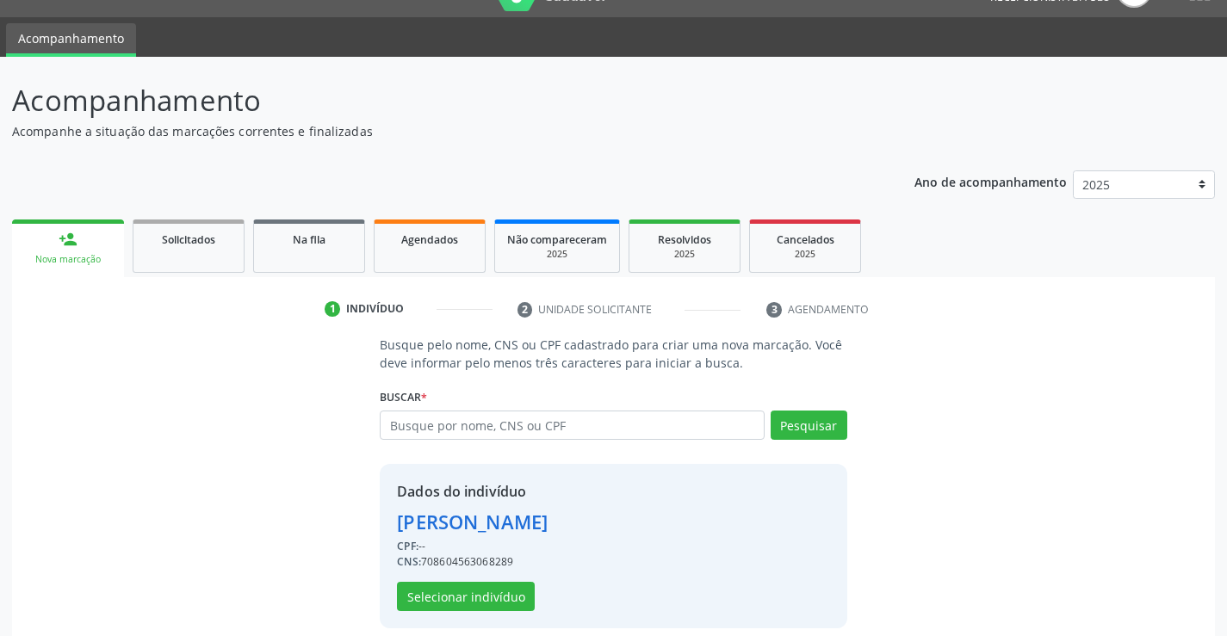
scroll to position [54, 0]
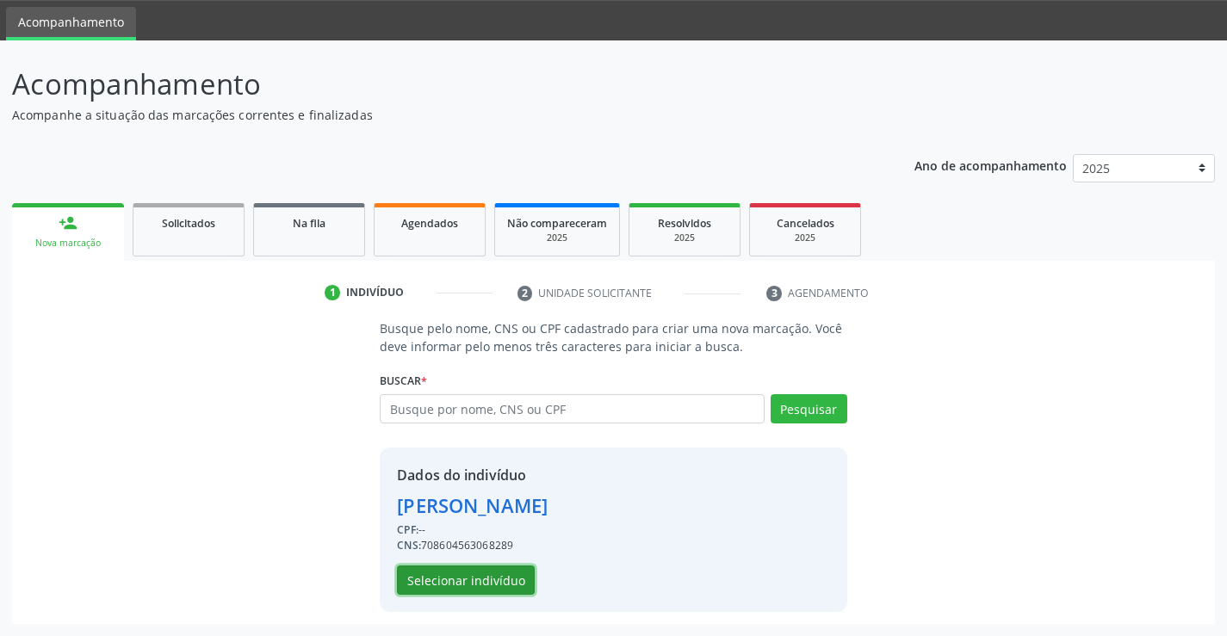
click at [502, 576] on button "Selecionar indivíduo" at bounding box center [466, 580] width 138 height 29
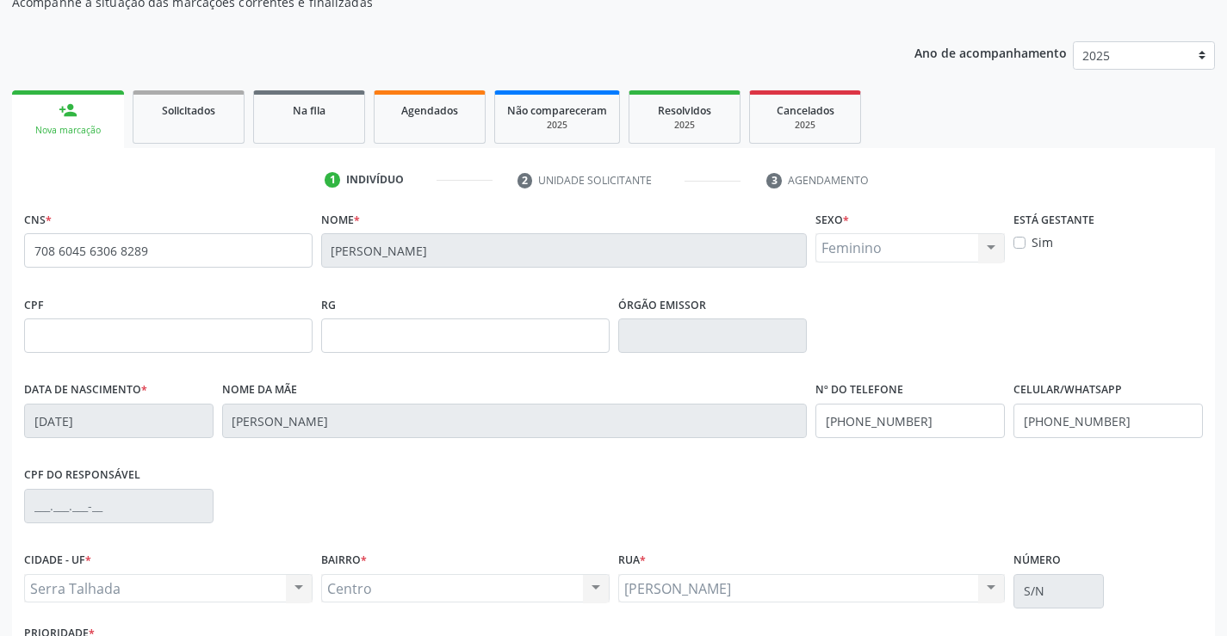
scroll to position [297, 0]
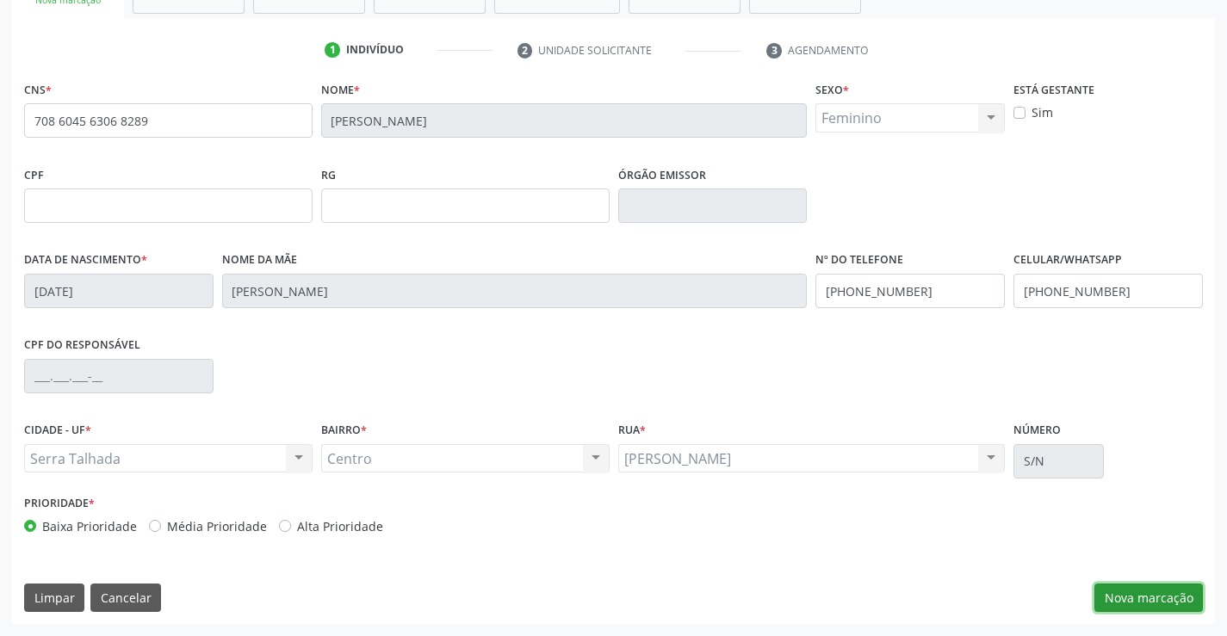
click at [1143, 602] on button "Nova marcação" at bounding box center [1148, 598] width 108 height 29
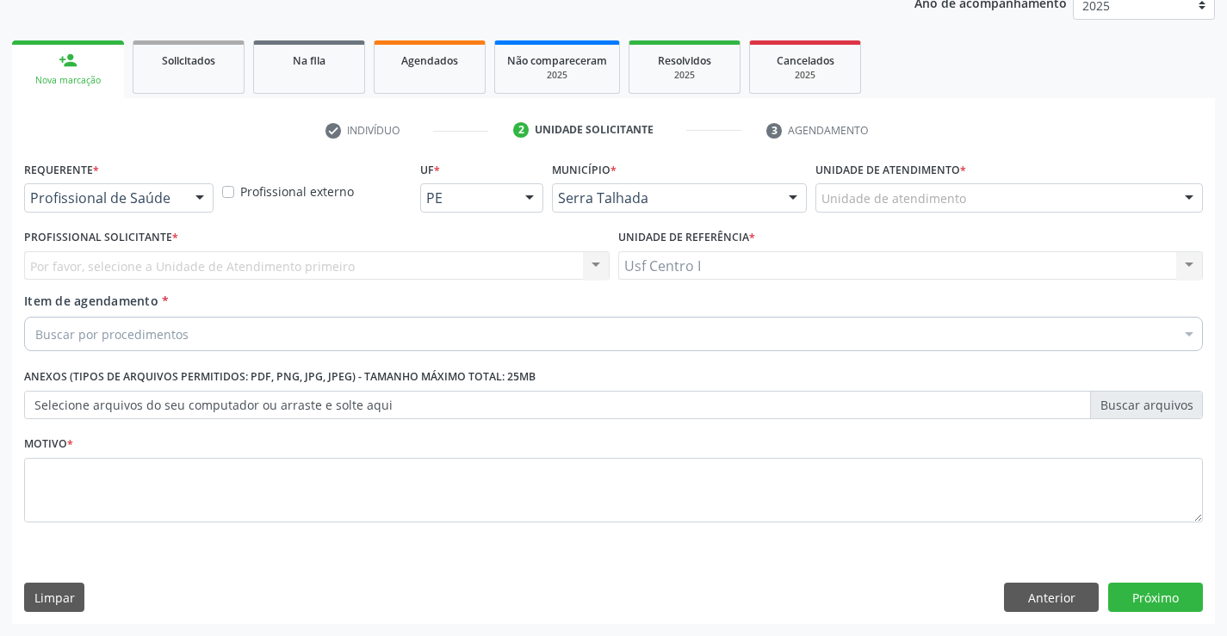
scroll to position [217, 0]
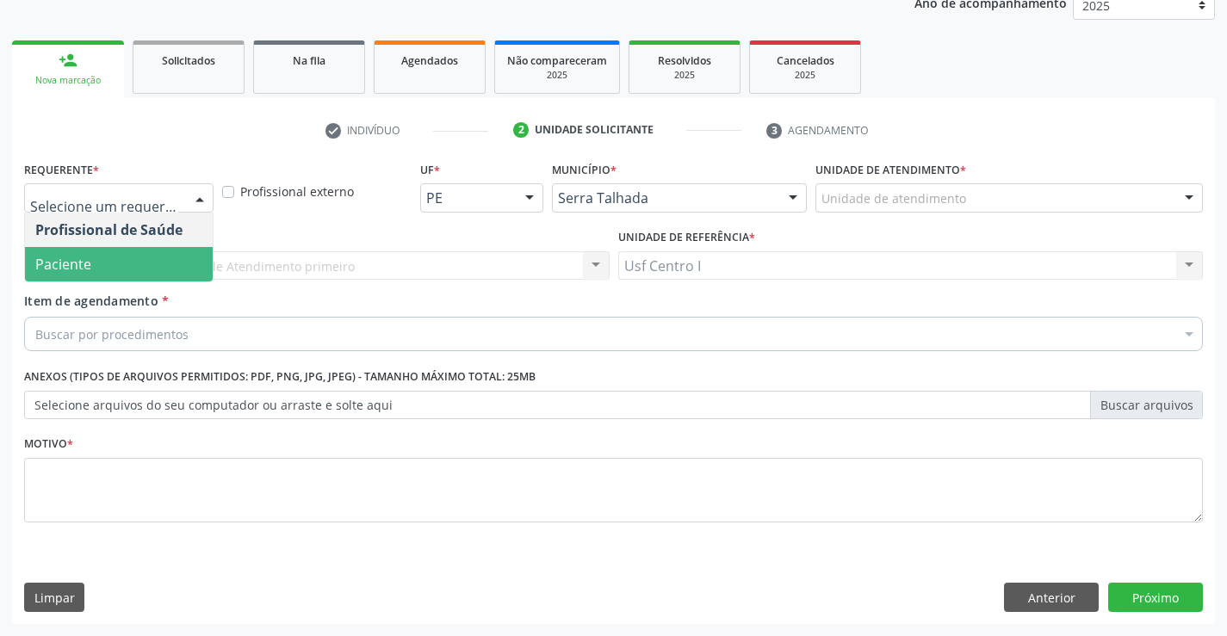
click at [110, 252] on span "Paciente" at bounding box center [119, 264] width 188 height 34
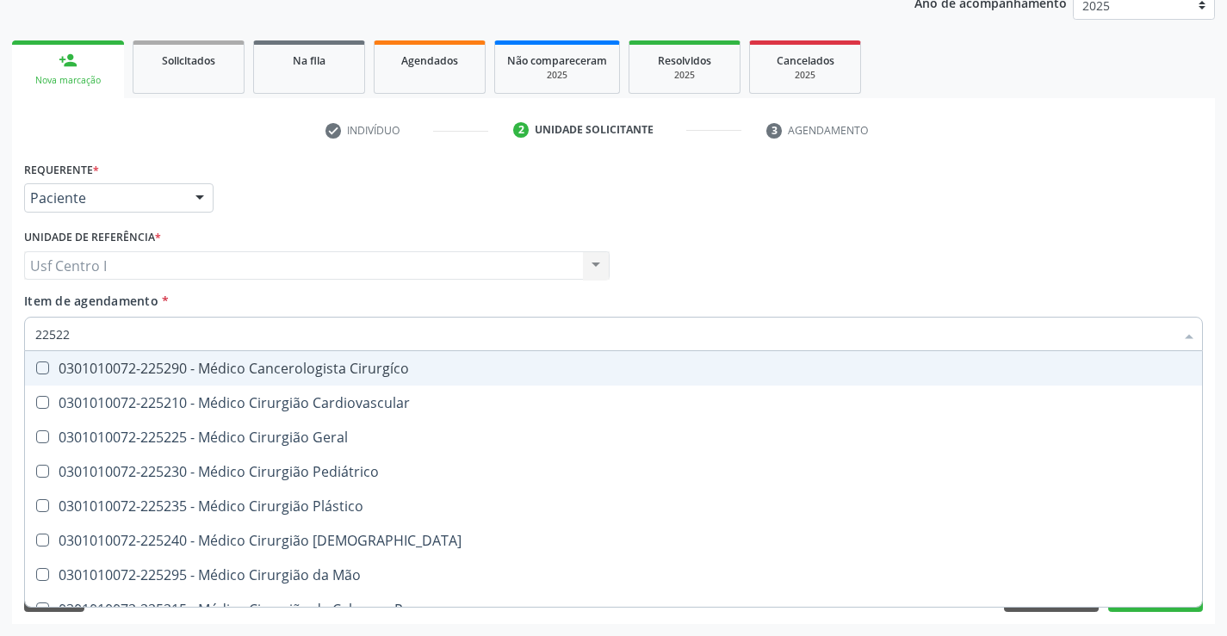
type input "225225"
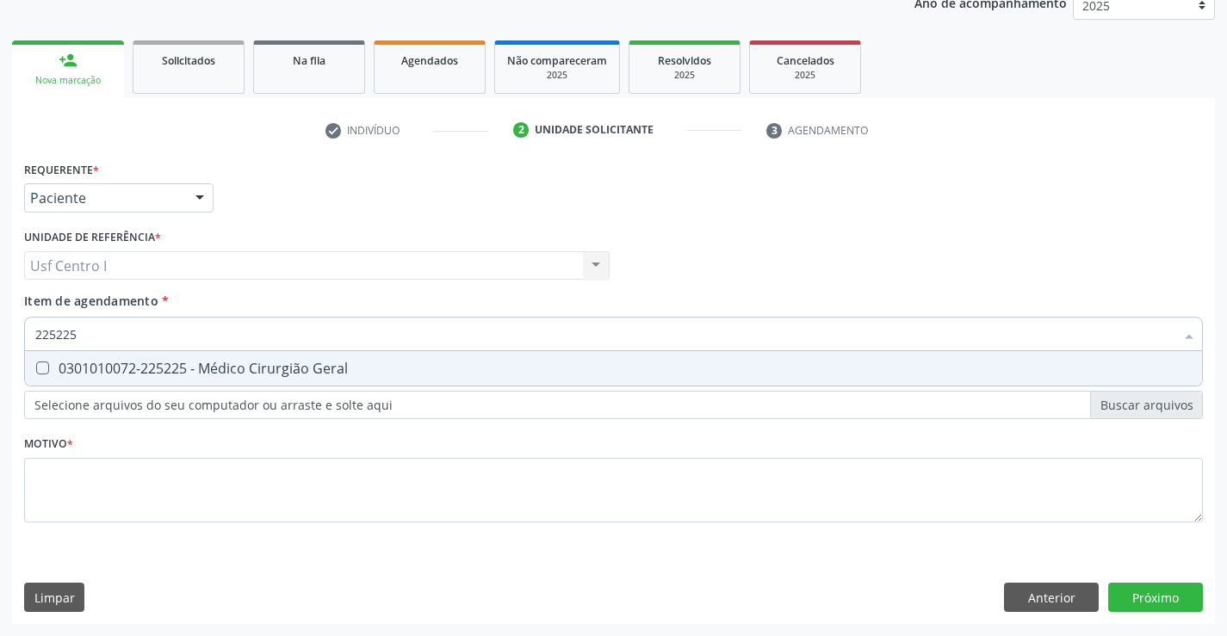
click at [160, 375] on div "0301010072-225225 - Médico Cirurgião Geral" at bounding box center [613, 369] width 1156 height 14
checkbox Geral "true"
click at [201, 487] on div "Requerente * Paciente Profissional de Saúde Paciente Nenhum resultado encontrad…" at bounding box center [613, 352] width 1178 height 390
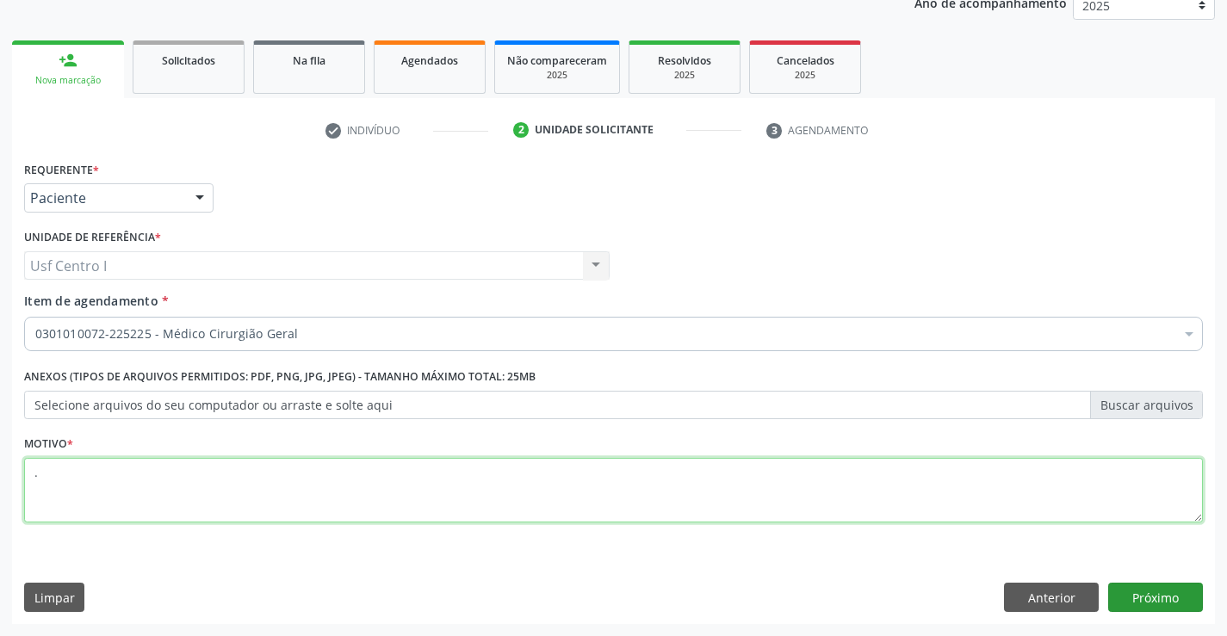
type textarea "."
click at [1139, 590] on button "Próximo" at bounding box center [1155, 597] width 95 height 29
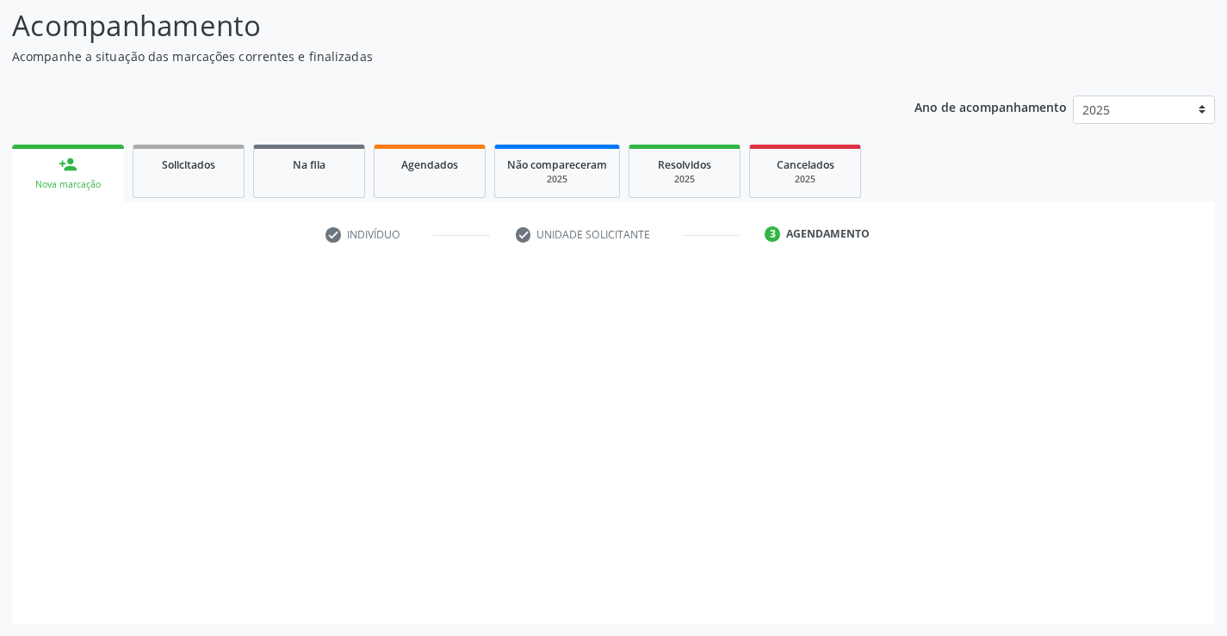
scroll to position [113, 0]
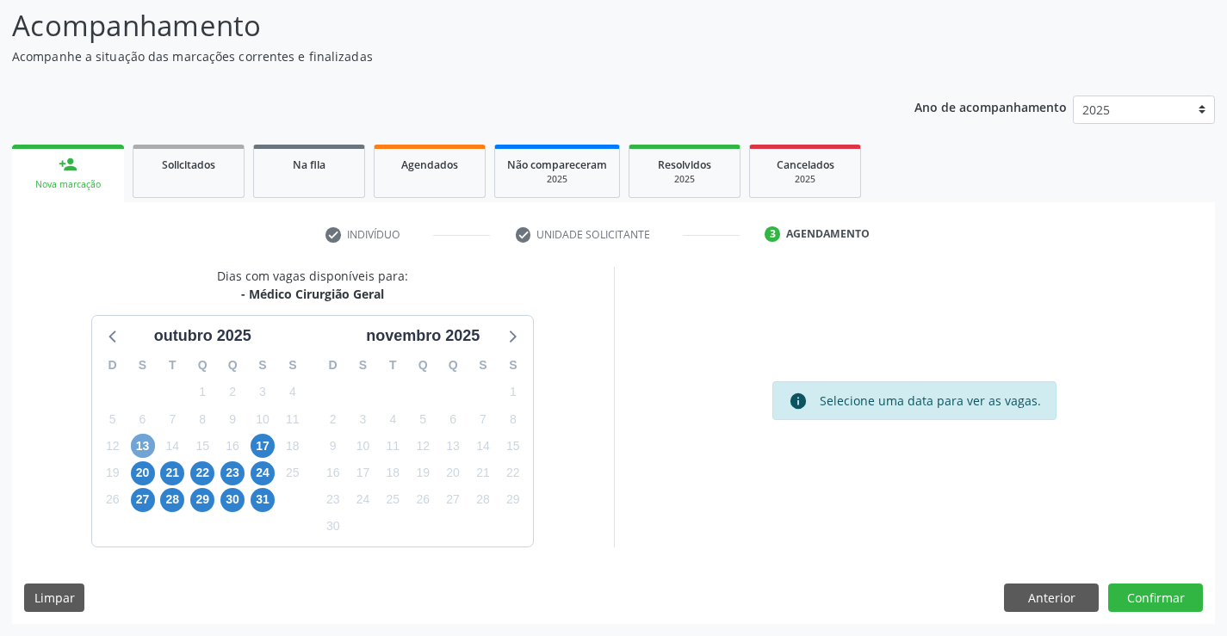
click at [140, 448] on span "13" at bounding box center [143, 446] width 24 height 24
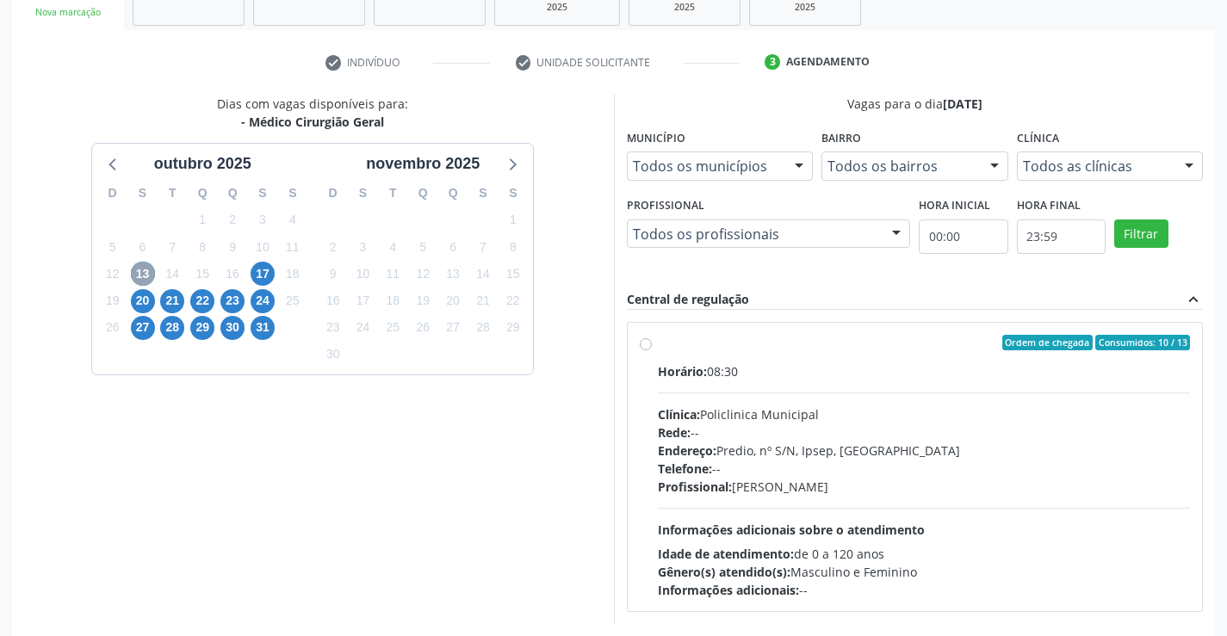
scroll to position [362, 0]
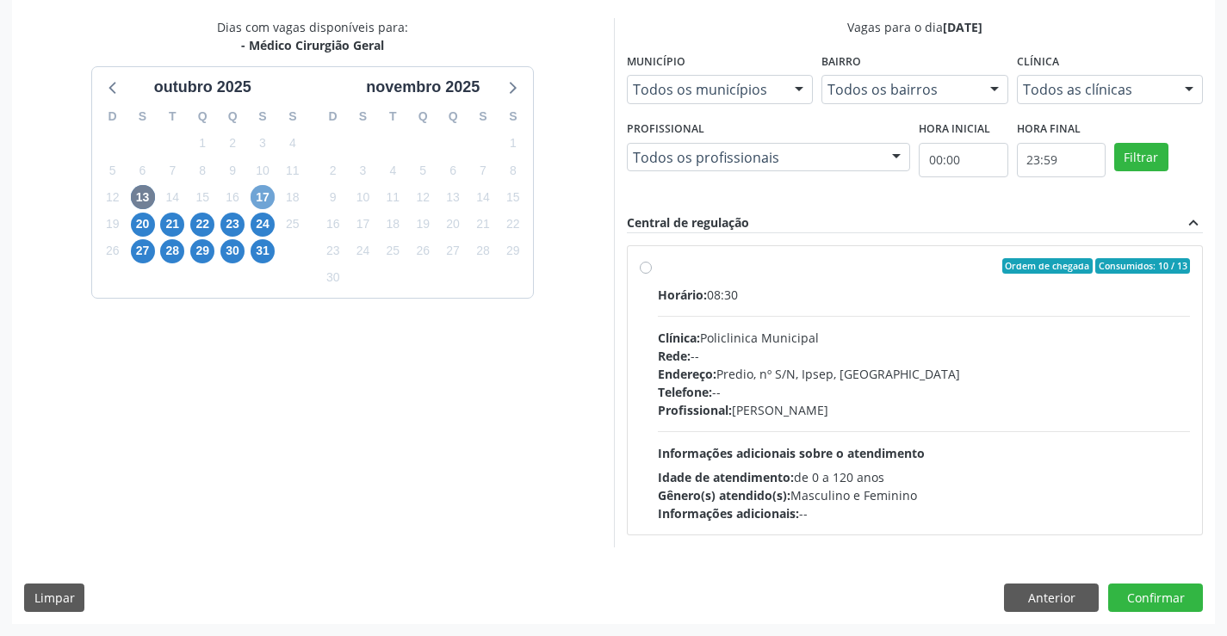
click at [271, 202] on span "17" at bounding box center [262, 197] width 24 height 24
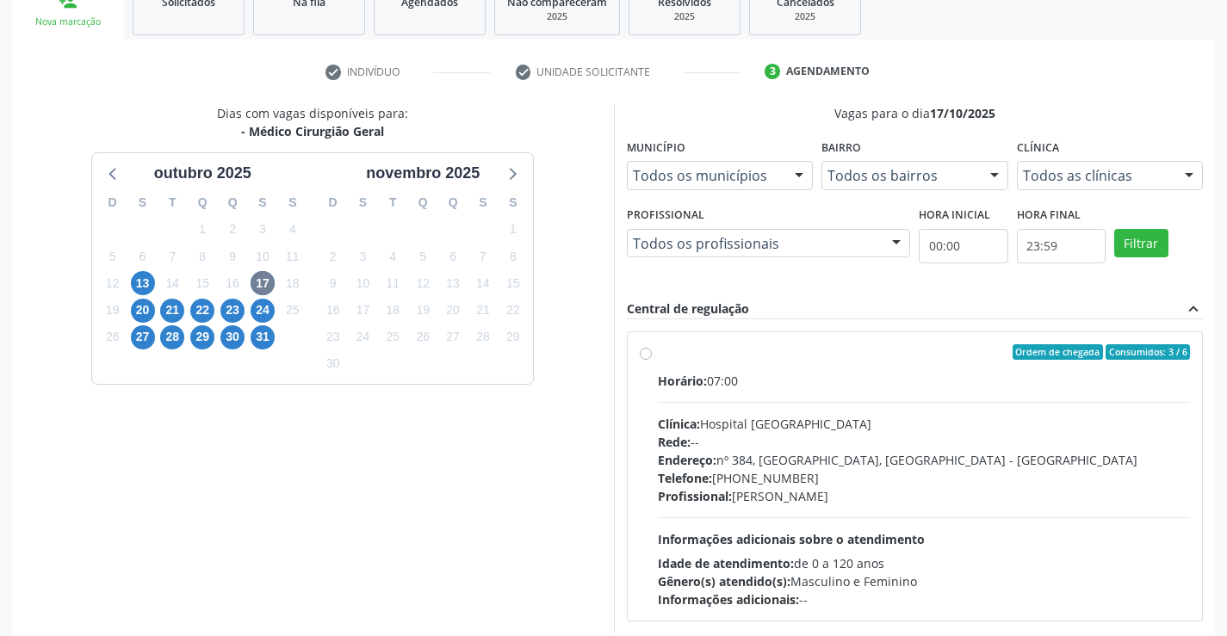
click at [706, 397] on div "Horário: 07:00 Clínica: Hospital [GEOGRAPHIC_DATA] Rede: -- Endereço: [STREET_A…" at bounding box center [924, 490] width 533 height 237
click at [652, 360] on input "Ordem de chegada Consumidos: 3 / 6 Horário: 07:00 Clínica: Hospital [GEOGRAPHIC…" at bounding box center [646, 351] width 12 height 15
radio input "true"
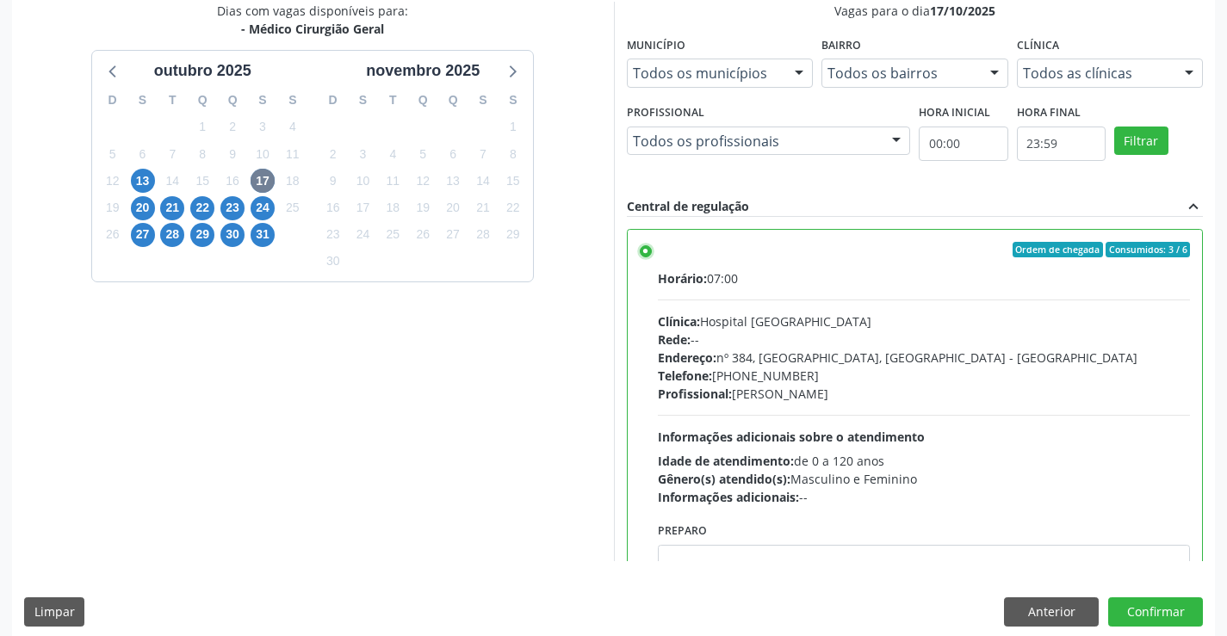
scroll to position [393, 0]
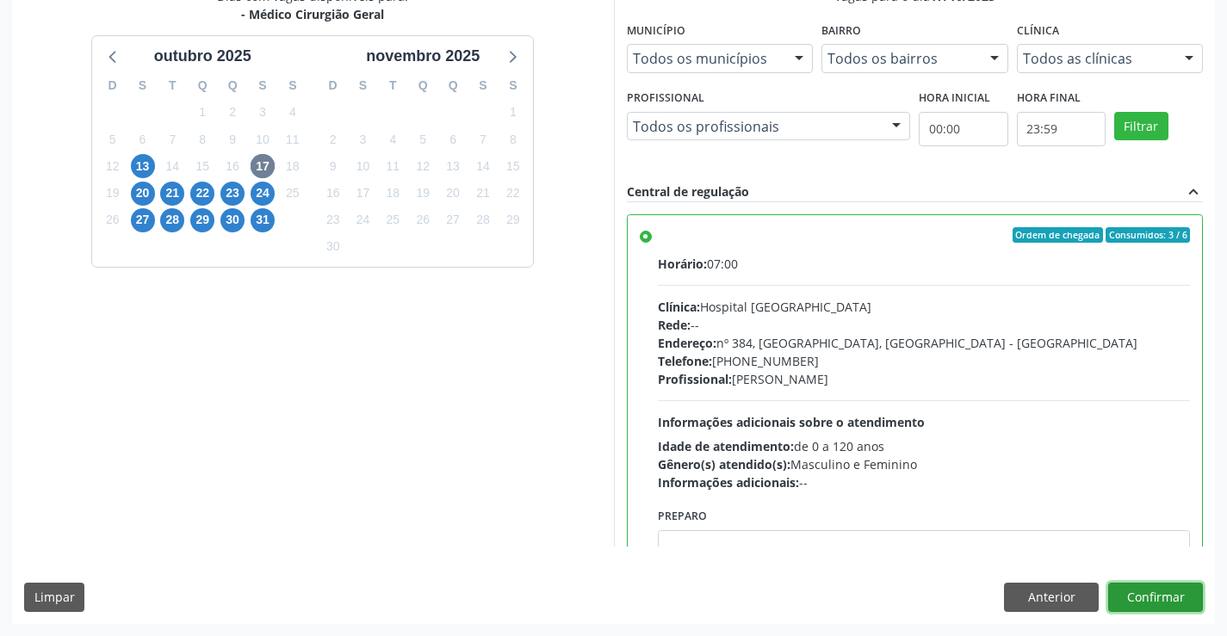
click at [1151, 593] on button "Confirmar" at bounding box center [1155, 597] width 95 height 29
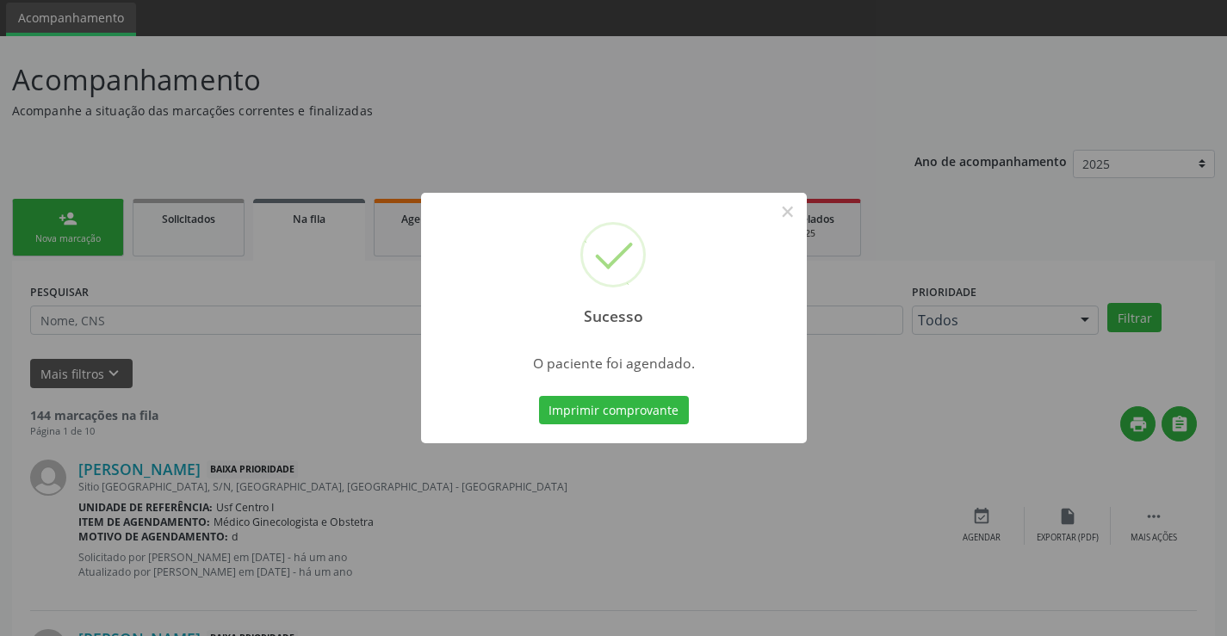
scroll to position [86, 0]
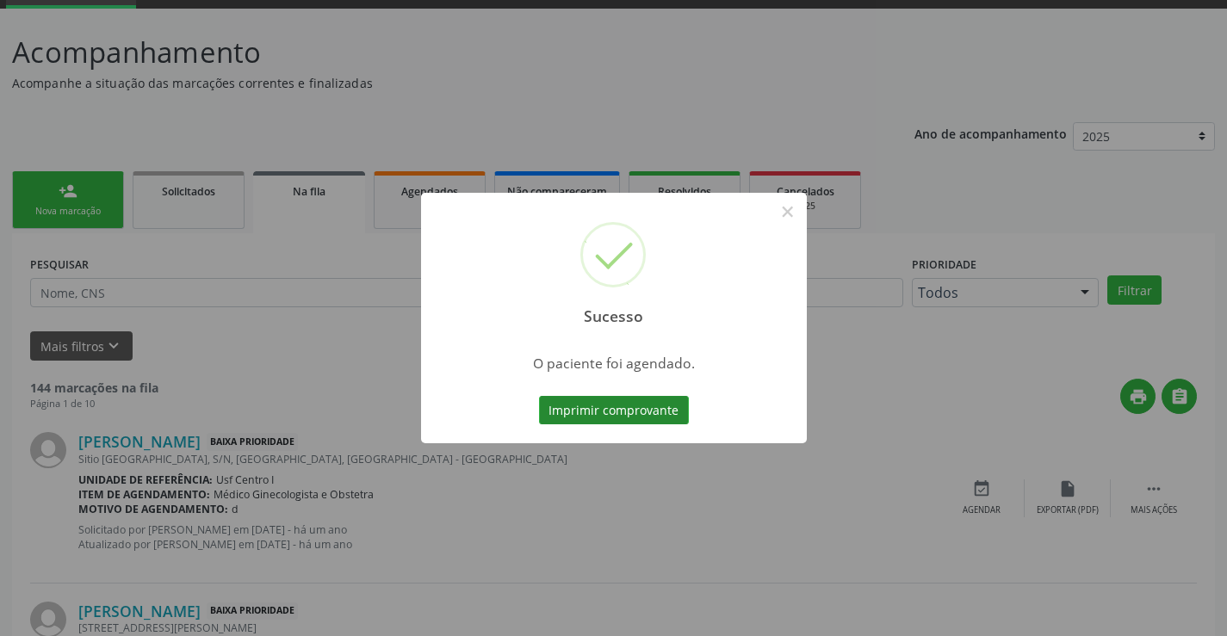
click at [584, 411] on button "Imprimir comprovante" at bounding box center [614, 410] width 150 height 29
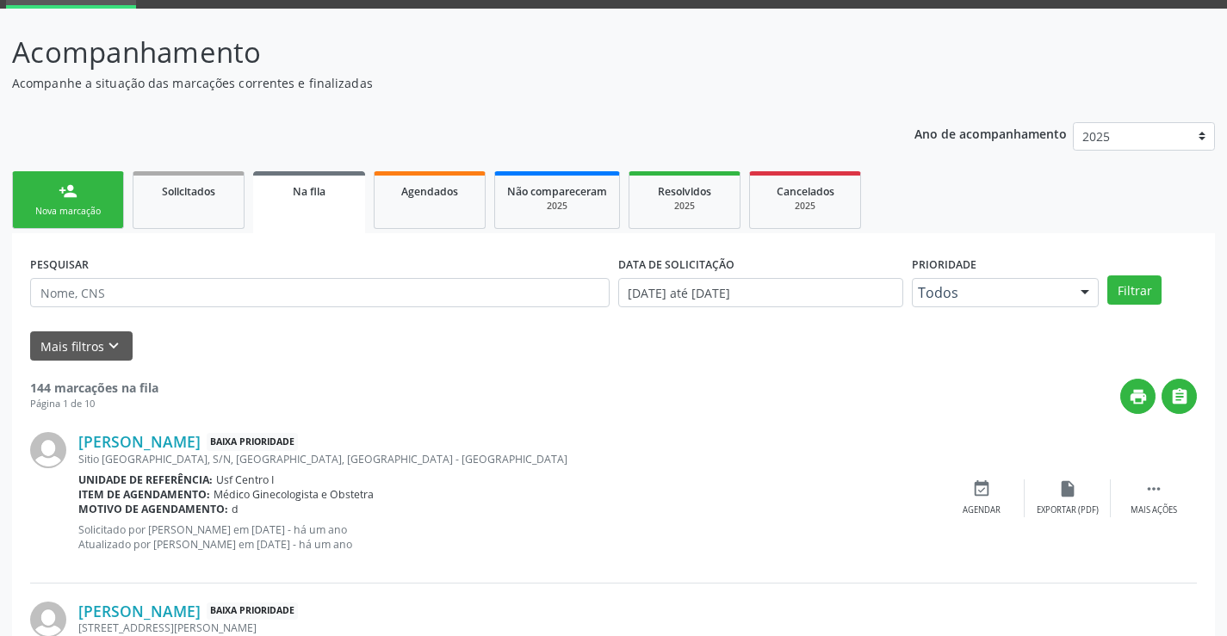
click at [63, 200] on div "person_add" at bounding box center [68, 191] width 19 height 19
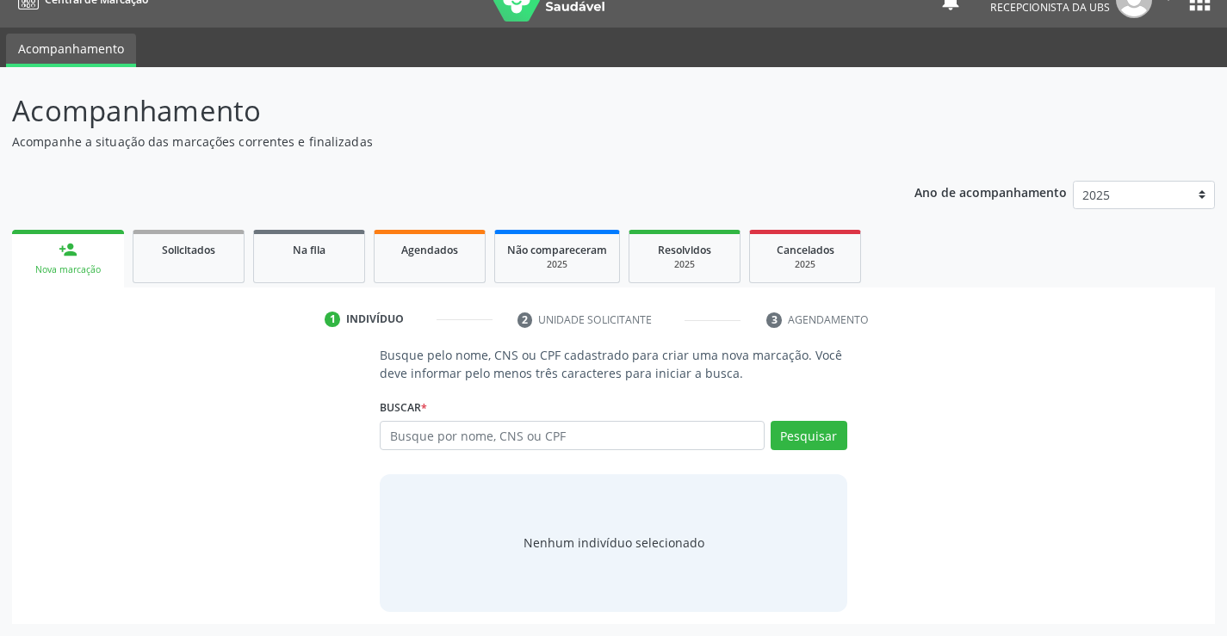
scroll to position [28, 0]
click at [697, 432] on input "text" at bounding box center [572, 435] width 384 height 29
paste input "ALTERAÇÃO ECOTEXTURAL MIOMETRAL COM ASPECTO QUE PODE ESTAR RELACIONADO A ADENOM…"
type input "ALTERAÇÃO ECOTEXTURAL MIOMETRAL COM ASPECTO QUE PODE ESTAR RELACIONADO A ADENOM…"
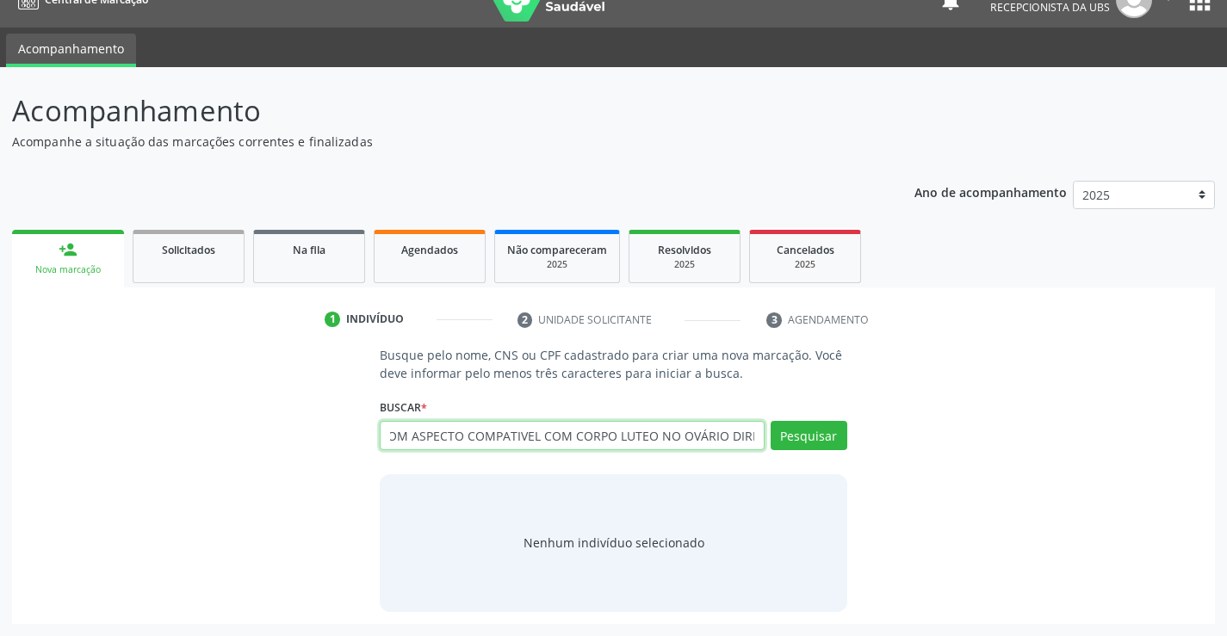
scroll to position [0, 0]
drag, startPoint x: 761, startPoint y: 437, endPoint x: 182, endPoint y: 455, distance: 579.6
click at [182, 455] on div "Busque pelo nome, CNS ou CPF cadastrado para criar uma nova marcação. Você deve…" at bounding box center [613, 478] width 1178 height 265
type input "708604563068289"
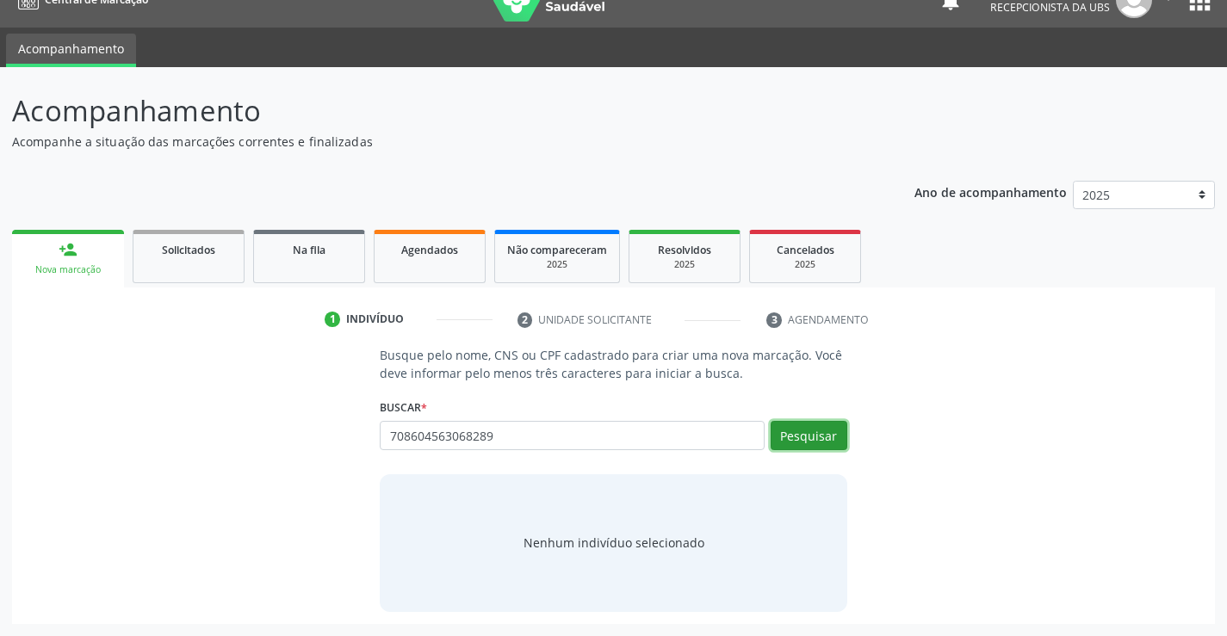
click at [789, 427] on button "Pesquisar" at bounding box center [808, 435] width 77 height 29
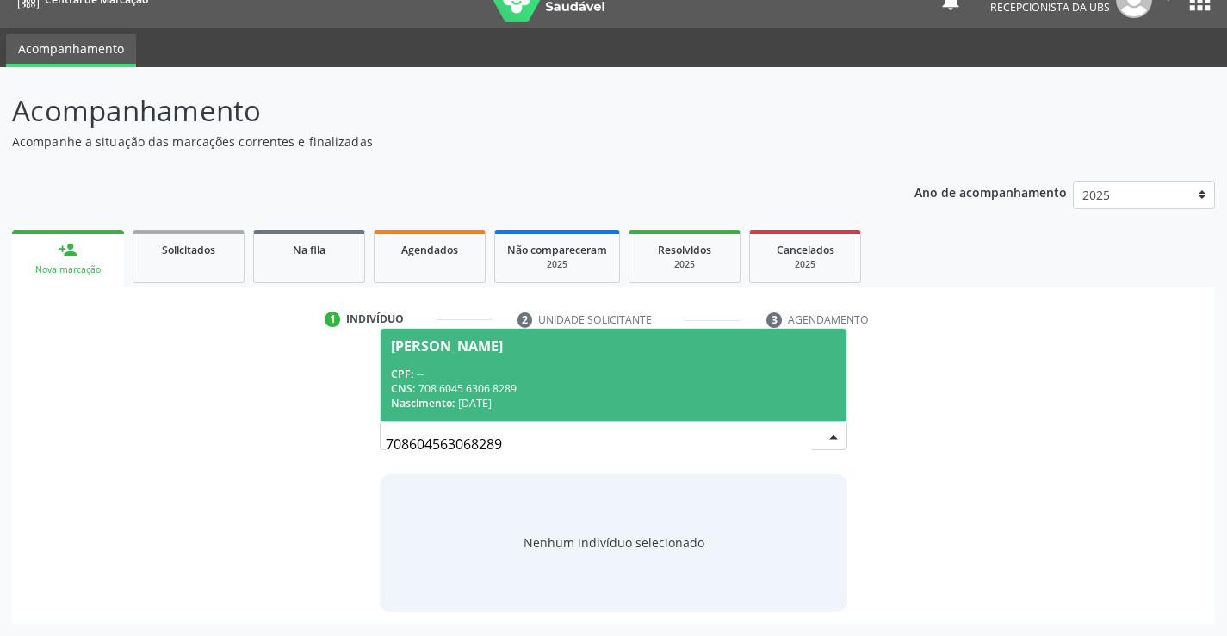
click at [703, 375] on div "CPF: --" at bounding box center [613, 374] width 444 height 15
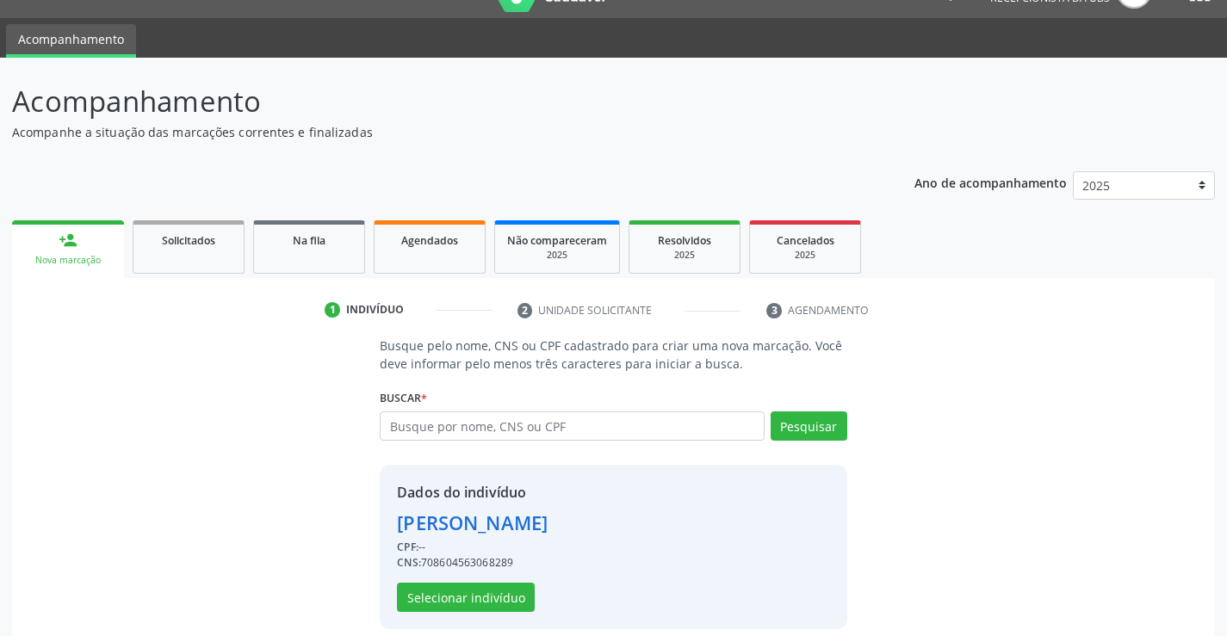
scroll to position [54, 0]
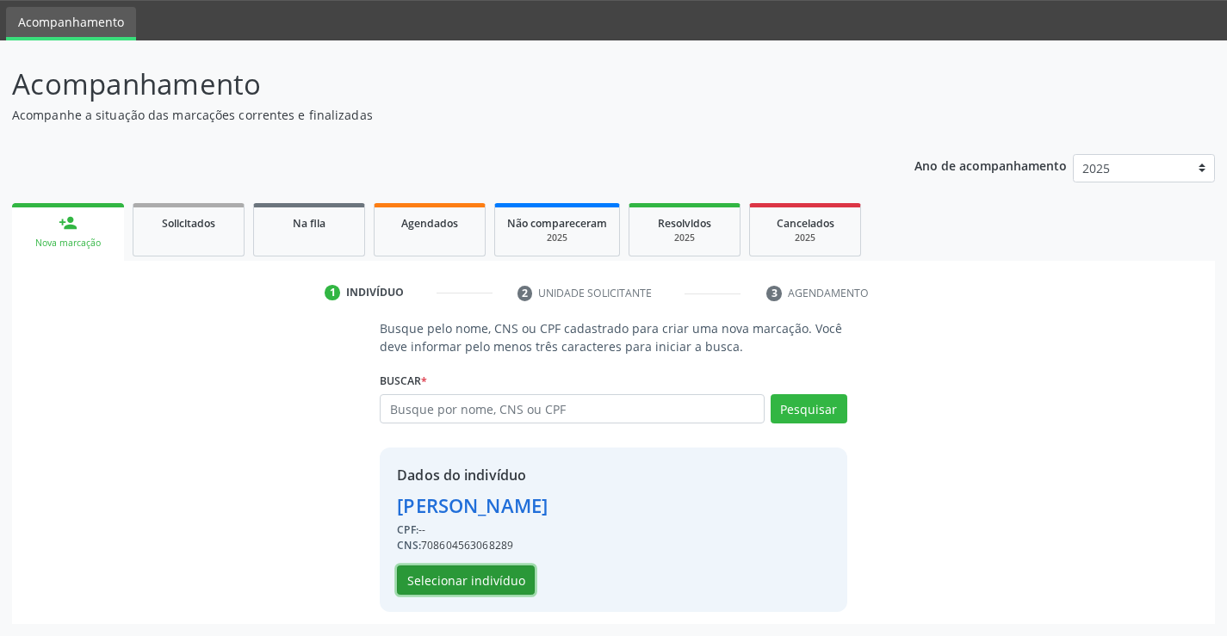
click at [435, 572] on button "Selecionar indivíduo" at bounding box center [466, 580] width 138 height 29
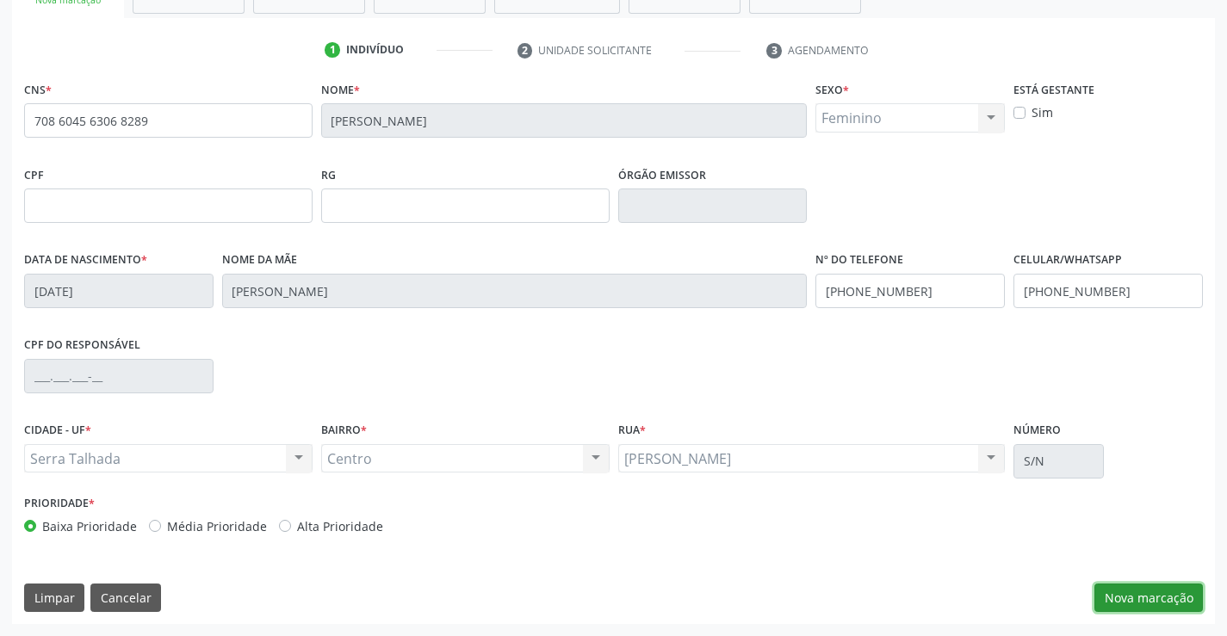
click at [1135, 590] on button "Nova marcação" at bounding box center [1148, 598] width 108 height 29
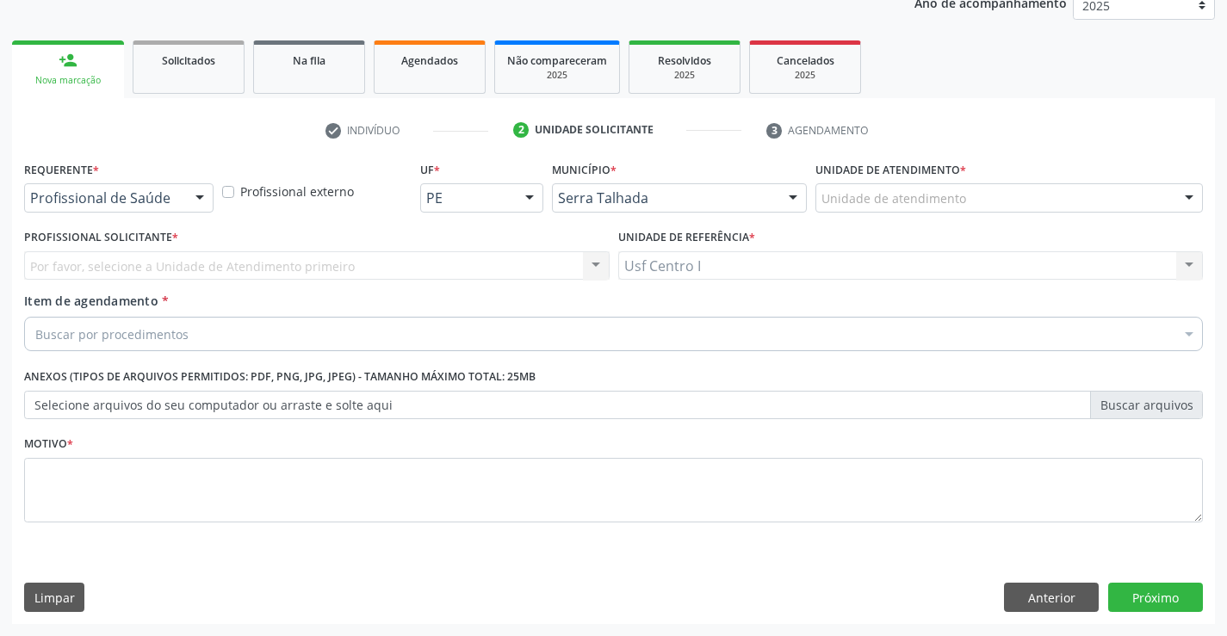
scroll to position [217, 0]
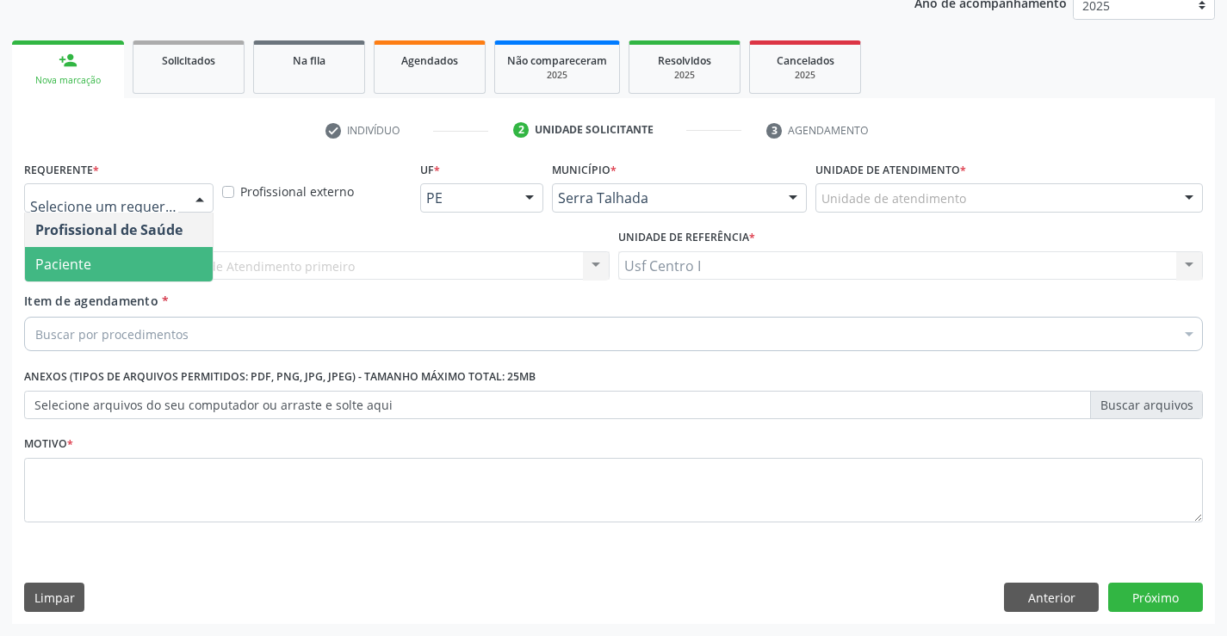
click at [148, 278] on span "Paciente" at bounding box center [119, 264] width 188 height 34
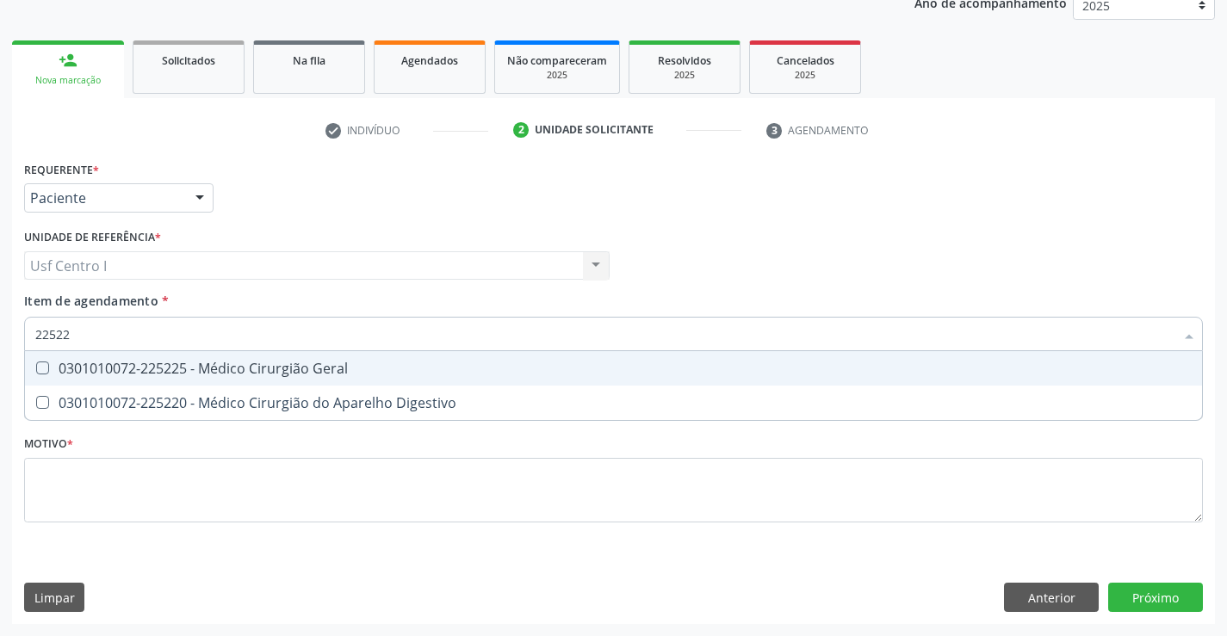
type input "225225"
click at [182, 362] on div "0301010072-225225 - Médico Cirurgião Geral" at bounding box center [613, 369] width 1156 height 14
checkbox Geral "true"
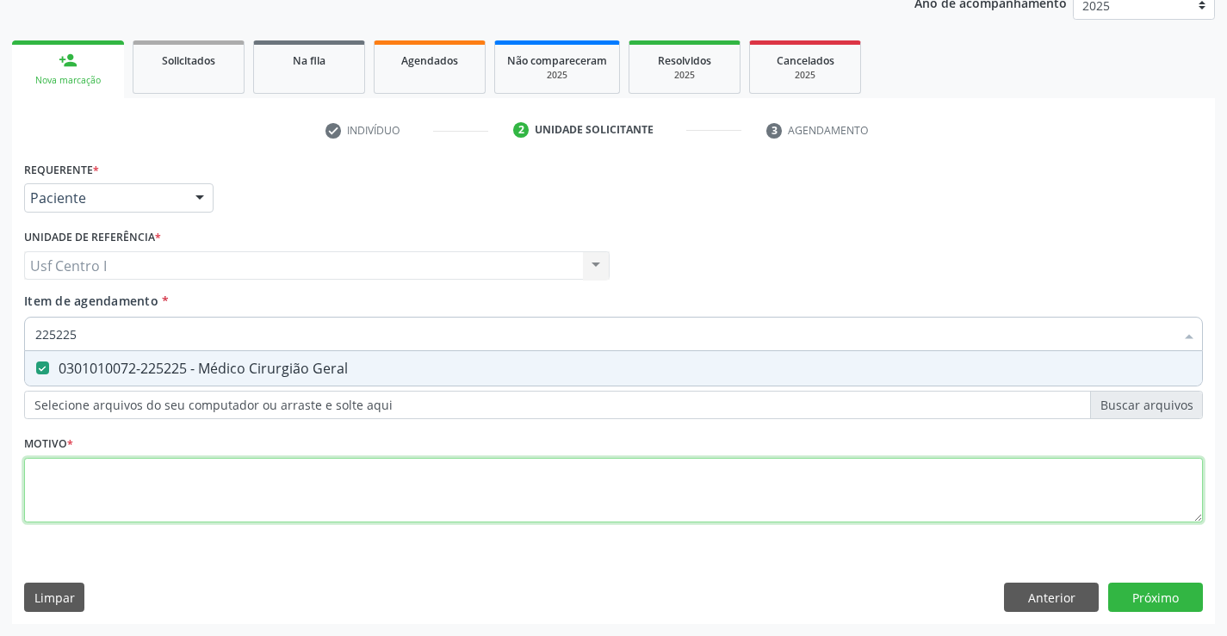
click at [302, 480] on div "Requerente * Paciente Profissional de Saúde Paciente Nenhum resultado encontrad…" at bounding box center [613, 352] width 1178 height 390
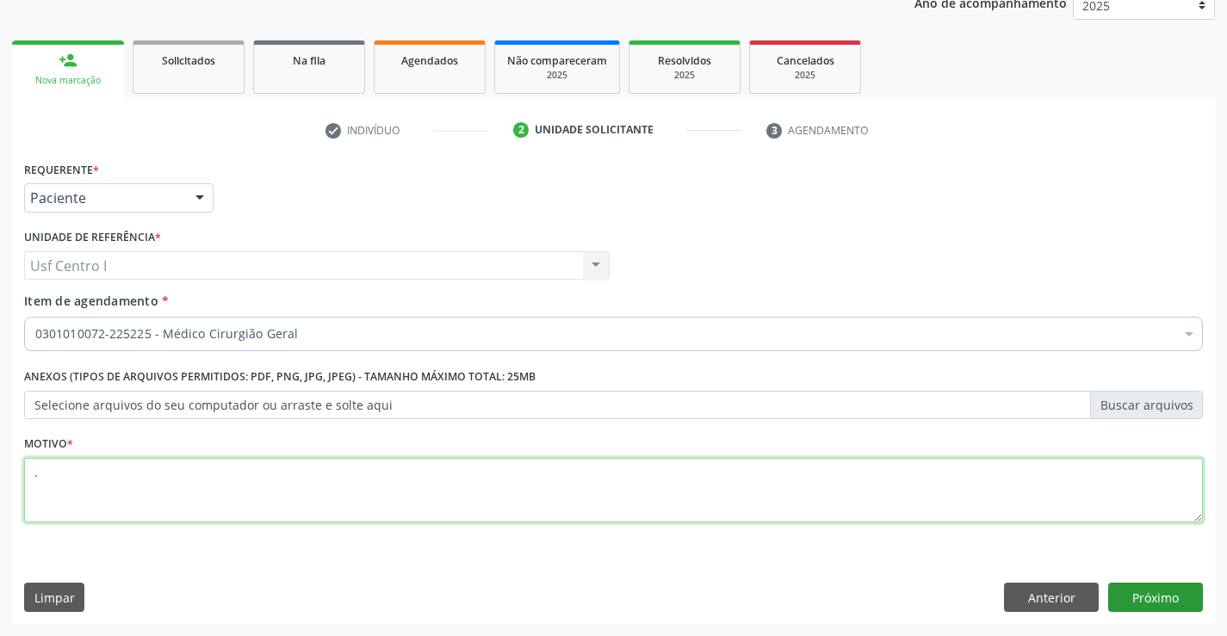
type textarea "."
click at [1165, 598] on button "Próximo" at bounding box center [1155, 597] width 95 height 29
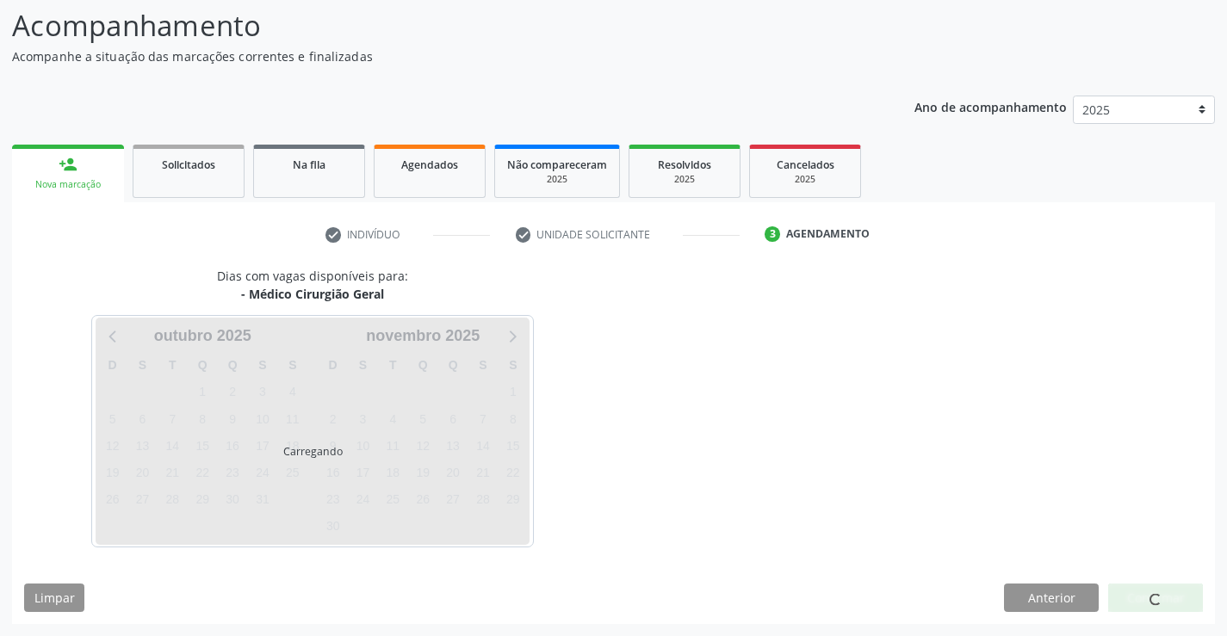
scroll to position [113, 0]
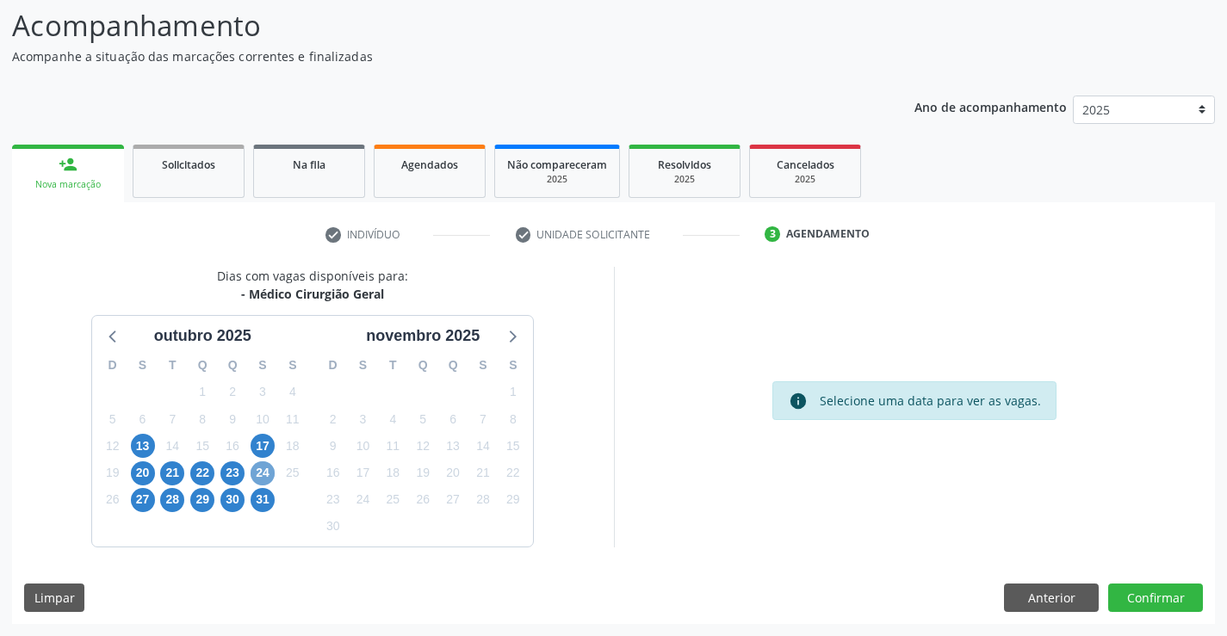
click at [263, 467] on span "24" at bounding box center [262, 473] width 24 height 24
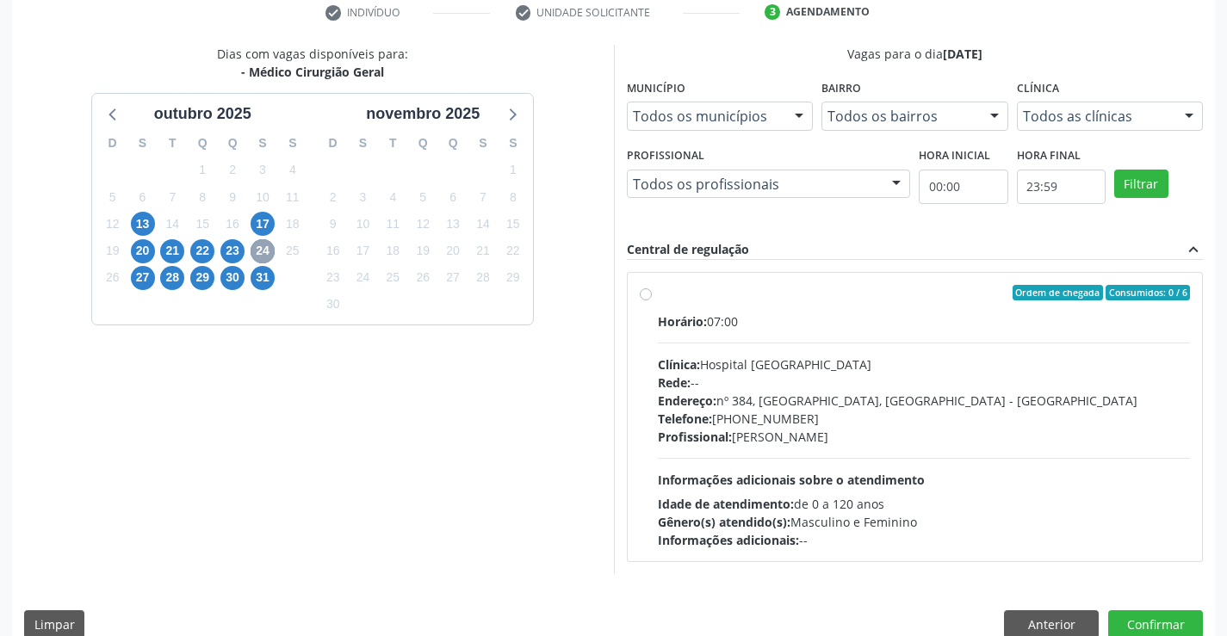
scroll to position [362, 0]
